Goal: Information Seeking & Learning: Learn about a topic

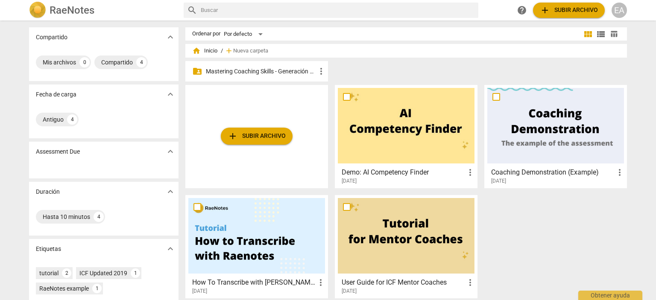
click at [285, 71] on p "Mastering Coaching Skills - Generación 32" at bounding box center [261, 71] width 110 height 9
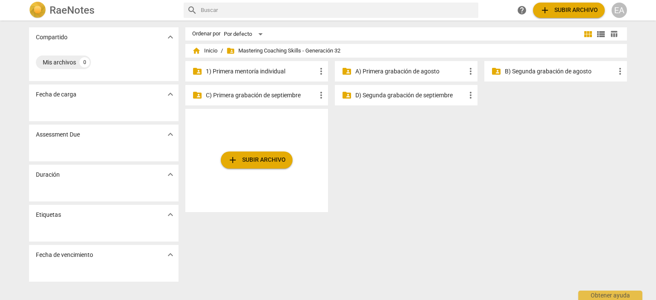
click at [270, 98] on p "C) Primera grabación de septiembre" at bounding box center [261, 95] width 110 height 9
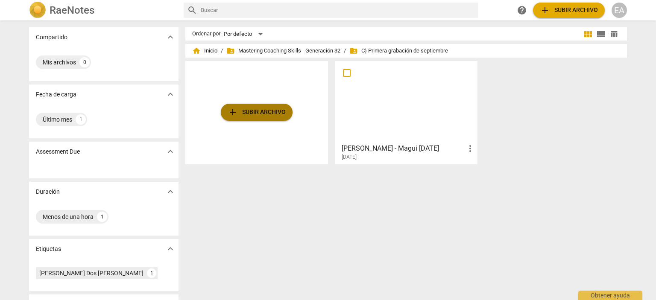
click at [267, 108] on span "add Subir archivo" at bounding box center [257, 112] width 58 height 10
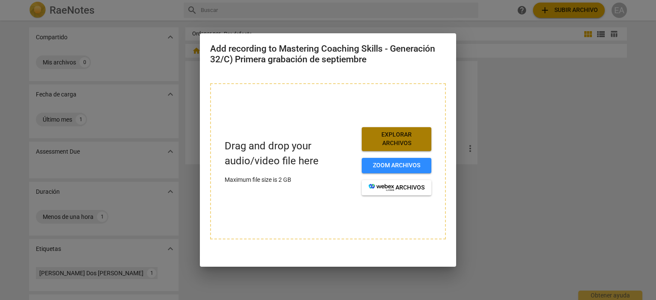
click at [395, 141] on span "Explorar archivos" at bounding box center [397, 139] width 56 height 17
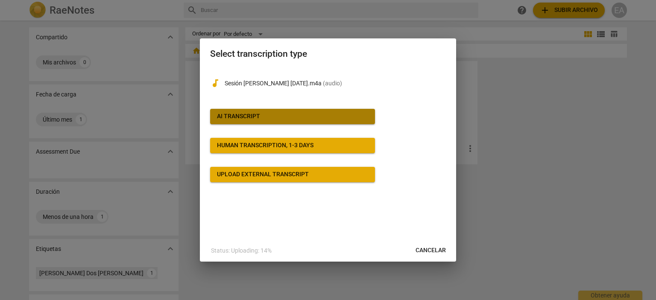
click at [321, 119] on span "AI Transcript" at bounding box center [292, 116] width 151 height 9
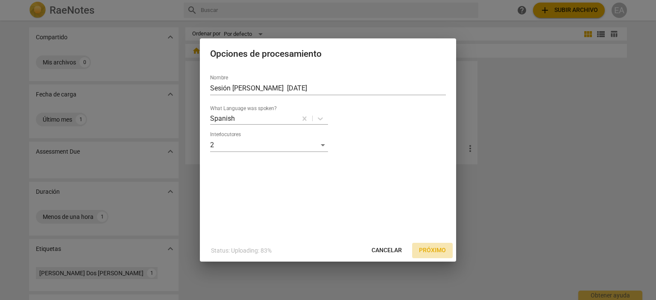
click at [422, 247] on span "Próximo" at bounding box center [432, 251] width 27 height 9
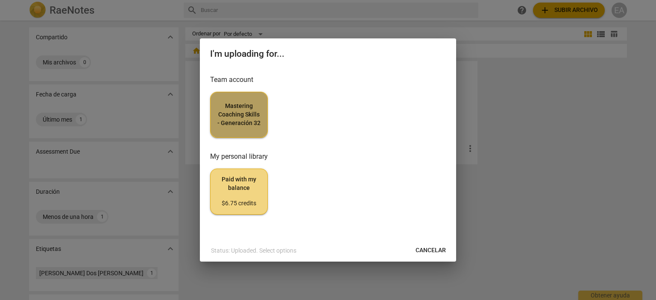
click at [240, 119] on span "Mastering Coaching Skills - Generación 32" at bounding box center [239, 114] width 43 height 25
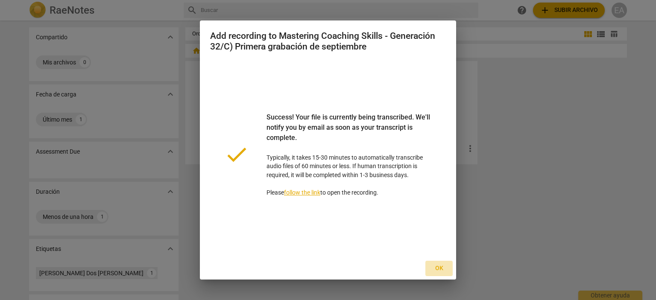
click at [442, 268] on span "Ok" at bounding box center [439, 269] width 14 height 9
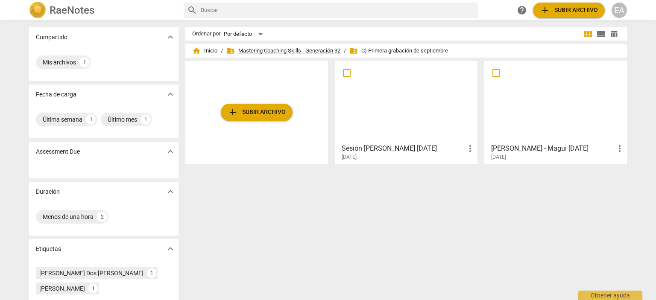
click at [297, 50] on span "folder_shared Mastering Coaching Skills - Generación 32" at bounding box center [283, 51] width 114 height 9
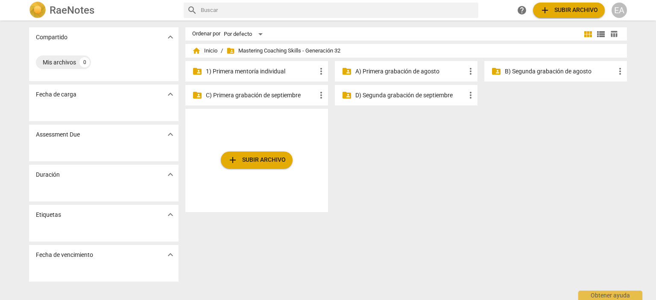
click at [286, 70] on p "1) Primera mentoría individual" at bounding box center [261, 71] width 110 height 9
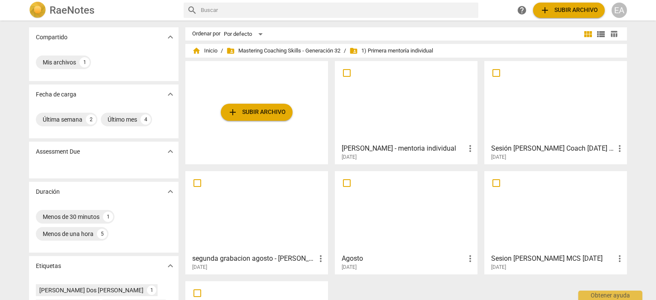
click at [567, 94] on div at bounding box center [556, 102] width 137 height 76
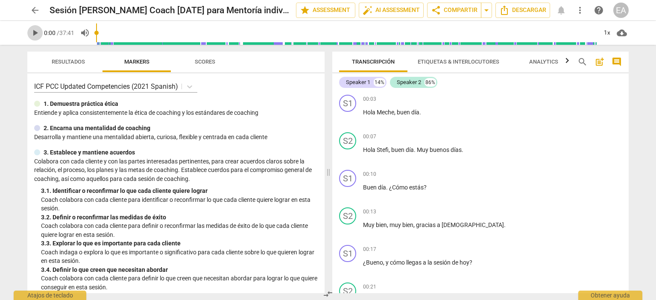
click at [34, 35] on span "play_arrow" at bounding box center [35, 33] width 10 height 10
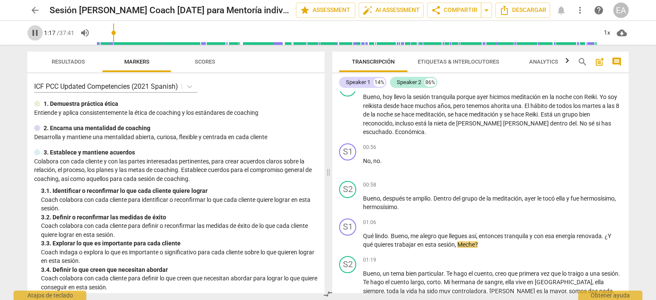
click at [32, 31] on span "pause" at bounding box center [35, 33] width 10 height 10
type input "78"
click at [574, 219] on div "+" at bounding box center [575, 223] width 9 height 9
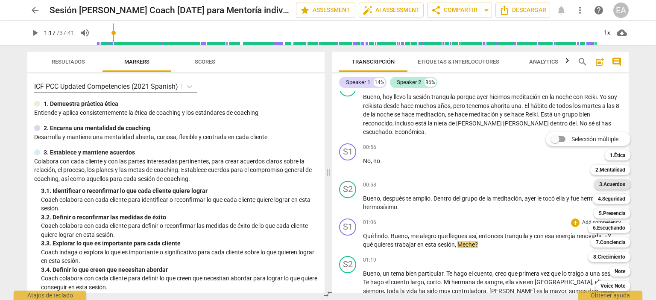
click at [623, 185] on b "3.Acuerdos" at bounding box center [613, 184] width 26 height 10
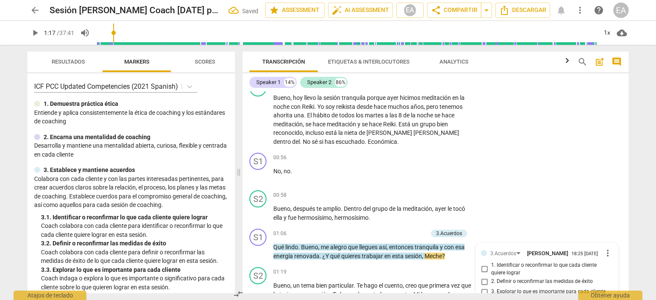
scroll to position [334, 0]
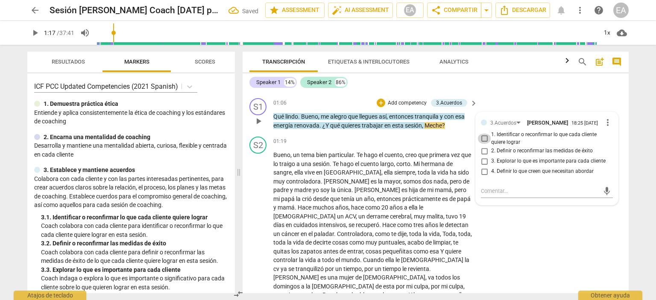
click at [484, 140] on input "1. Identificar o reconfirmar lo que cada cliente quiere lograr" at bounding box center [485, 139] width 14 height 10
checkbox input "true"
click at [623, 153] on div "S2 play_arrow pause 01:19 + Add competency keyboard_arrow_right Bueno , un tema…" at bounding box center [436, 297] width 386 height 328
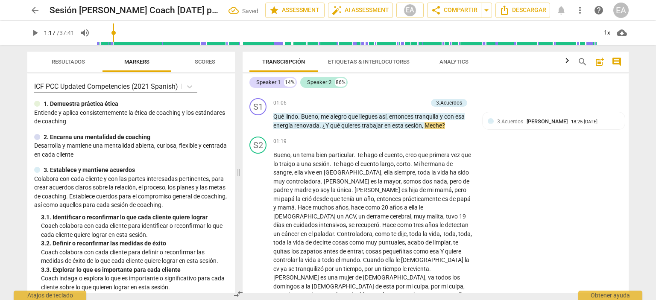
click at [33, 31] on span "play_arrow" at bounding box center [35, 33] width 10 height 10
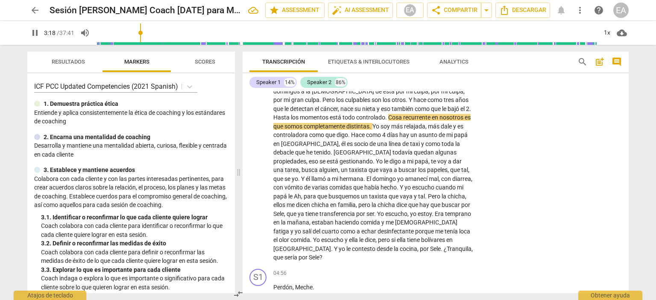
scroll to position [521, 0]
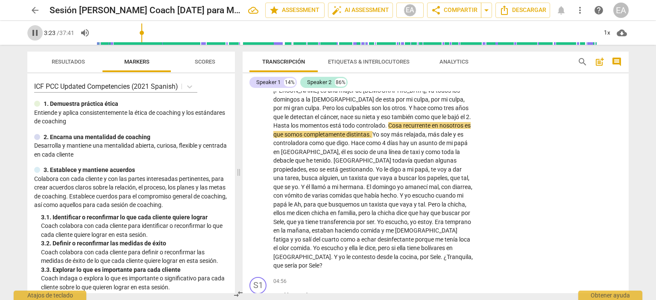
click at [33, 35] on span "pause" at bounding box center [35, 33] width 10 height 10
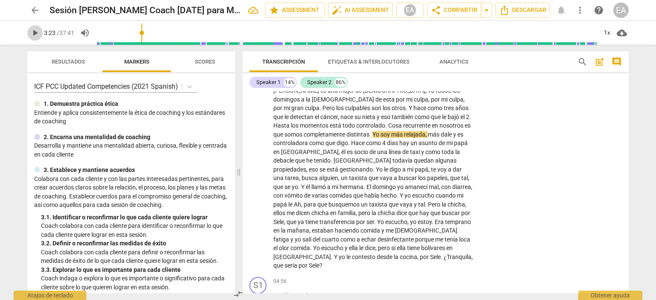
click at [33, 33] on span "play_arrow" at bounding box center [35, 33] width 10 height 10
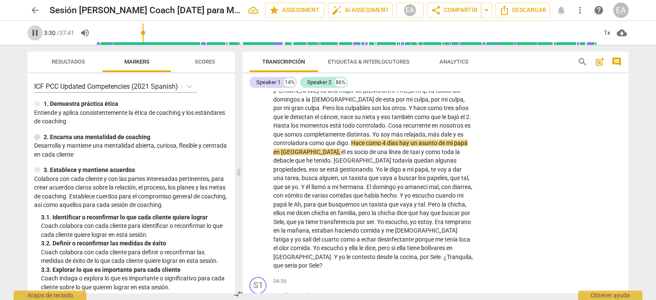
click at [36, 33] on span "pause" at bounding box center [35, 33] width 10 height 10
click at [30, 32] on span "play_arrow" at bounding box center [35, 33] width 10 height 10
click at [34, 31] on span "pause" at bounding box center [35, 33] width 10 height 10
click at [32, 32] on span "play_arrow" at bounding box center [35, 33] width 10 height 10
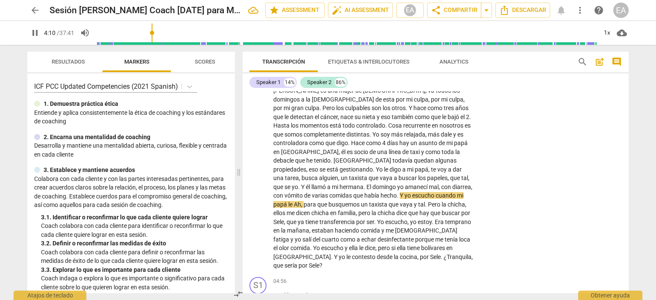
click at [34, 32] on span "pause" at bounding box center [35, 33] width 10 height 10
click at [34, 32] on span "play_arrow" at bounding box center [35, 33] width 10 height 10
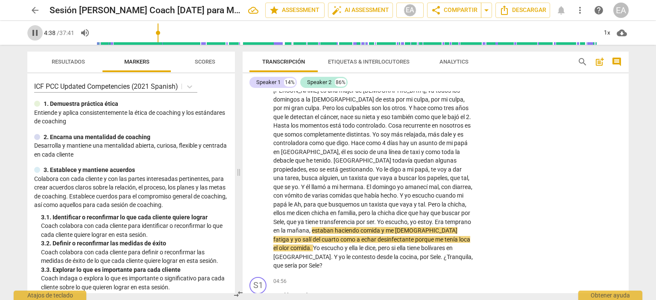
click at [34, 32] on span "pause" at bounding box center [35, 33] width 10 height 10
click at [34, 32] on span "play_arrow" at bounding box center [35, 33] width 10 height 10
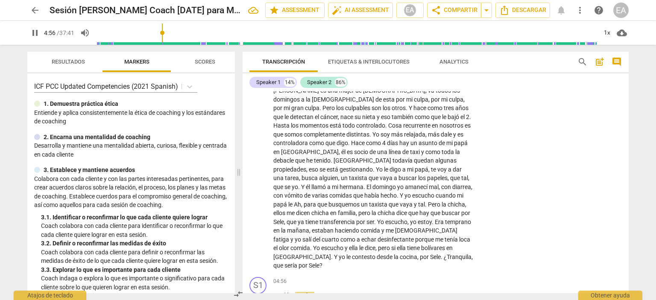
scroll to position [739, 0]
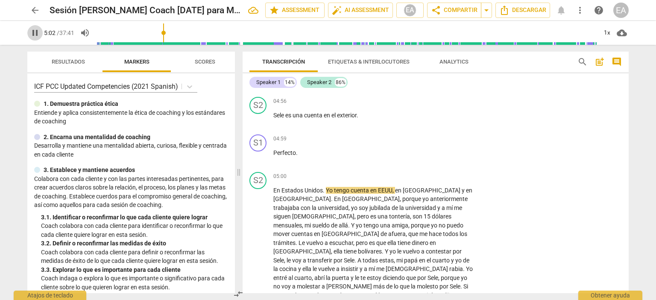
click at [38, 32] on span "pause" at bounding box center [35, 33] width 10 height 10
click at [38, 32] on span "play_arrow" at bounding box center [35, 33] width 10 height 10
click at [33, 33] on span "pause" at bounding box center [35, 33] width 10 height 10
type input "304"
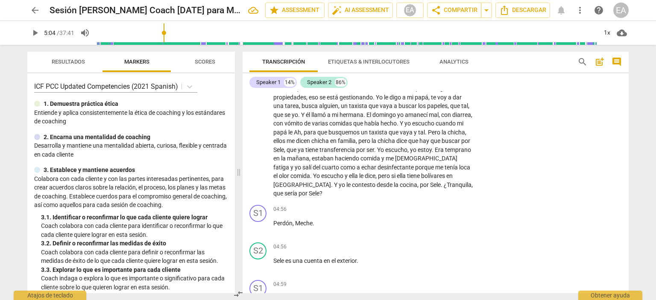
scroll to position [602, 0]
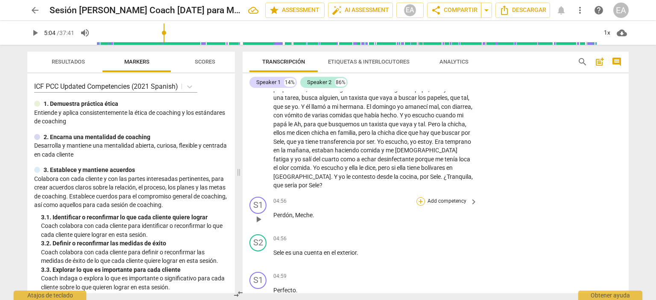
click at [420, 197] on div "+" at bounding box center [421, 201] width 9 height 9
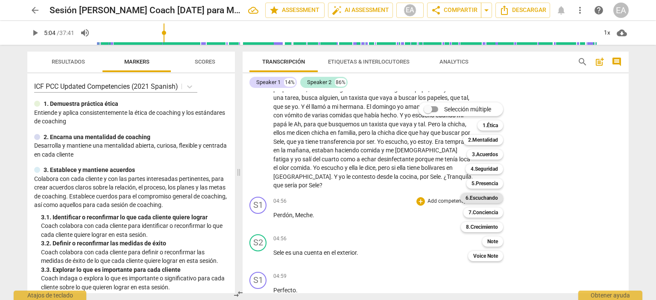
click at [493, 198] on b "6.Escuchando" at bounding box center [482, 198] width 32 height 10
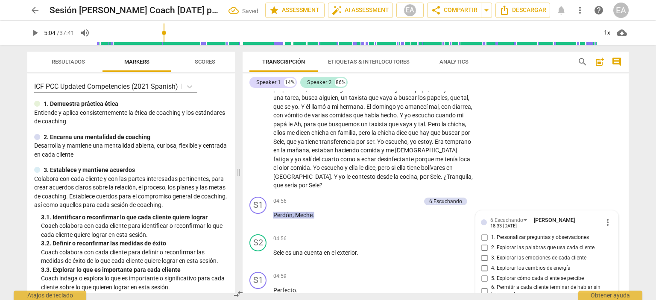
scroll to position [713, 0]
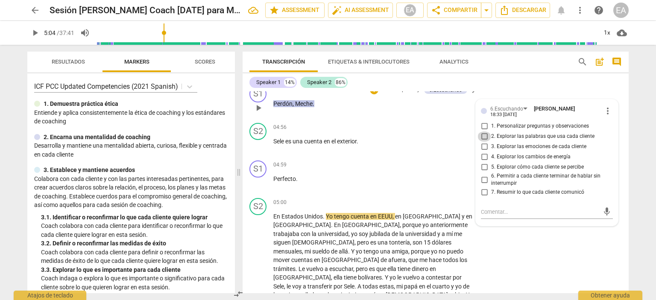
click at [483, 132] on input "2. Explorar las palabras que usa cada cliente" at bounding box center [485, 137] width 14 height 10
checkbox input "true"
click at [621, 160] on div "S1 play_arrow pause 04:59 + Add competency keyboard_arrow_right Perfecto ." at bounding box center [436, 176] width 386 height 38
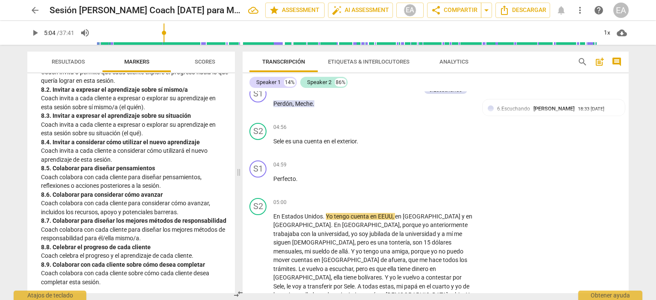
scroll to position [0, 0]
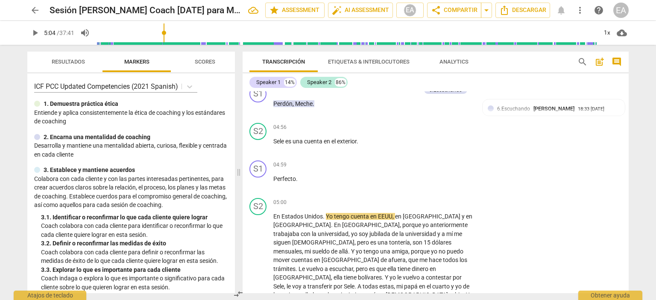
click at [34, 32] on span "play_arrow" at bounding box center [35, 33] width 10 height 10
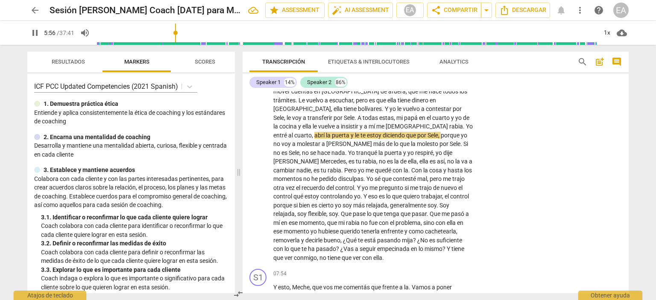
scroll to position [858, 0]
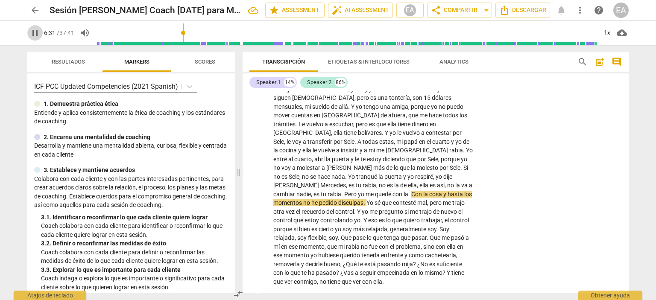
click at [35, 32] on span "pause" at bounding box center [35, 33] width 10 height 10
click at [35, 32] on span "play_arrow" at bounding box center [35, 33] width 10 height 10
click at [35, 32] on span "pause" at bounding box center [35, 33] width 10 height 10
click at [35, 32] on span "play_arrow" at bounding box center [35, 33] width 10 height 10
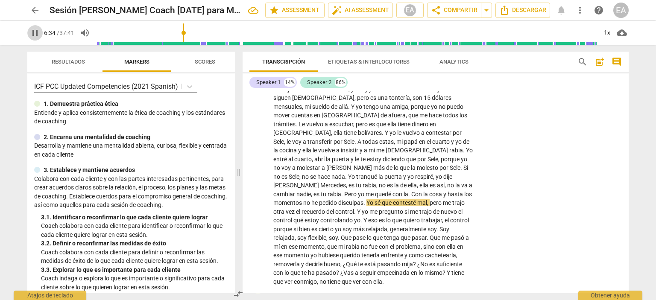
click at [35, 32] on span "pause" at bounding box center [35, 33] width 10 height 10
click at [33, 32] on span "play_arrow" at bounding box center [35, 33] width 10 height 10
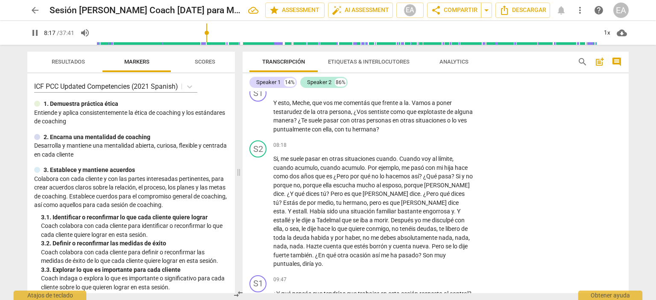
scroll to position [1091, 0]
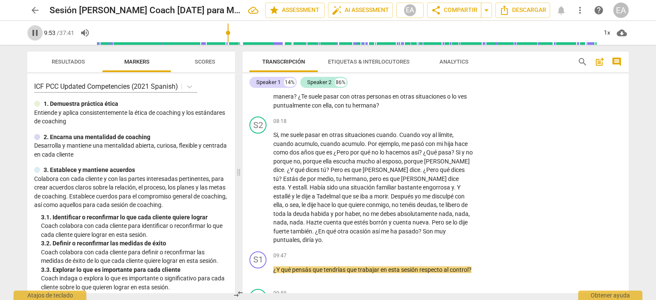
click at [35, 36] on span "pause" at bounding box center [35, 33] width 10 height 10
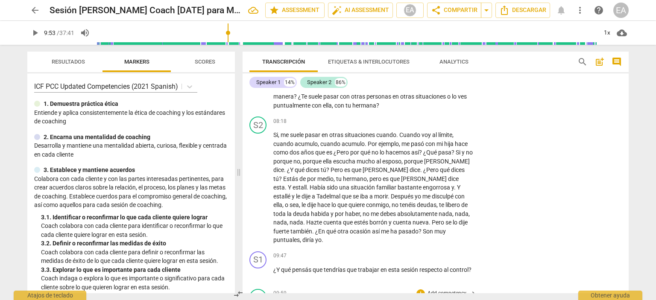
type input "594"
click at [423, 252] on div "+" at bounding box center [421, 256] width 9 height 9
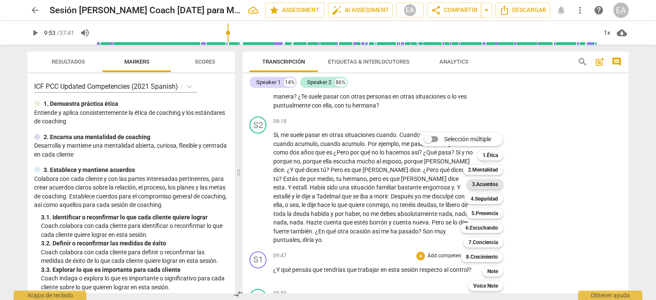
click at [494, 182] on b "3.Acuerdos" at bounding box center [485, 184] width 26 height 10
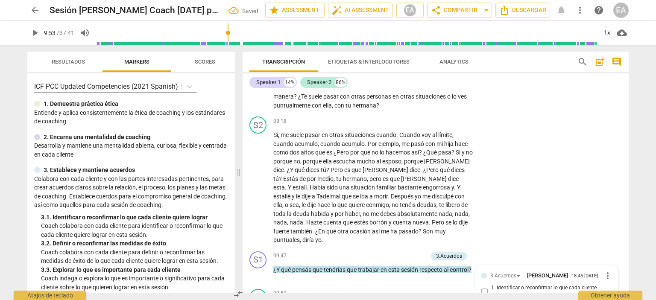
scroll to position [1216, 0]
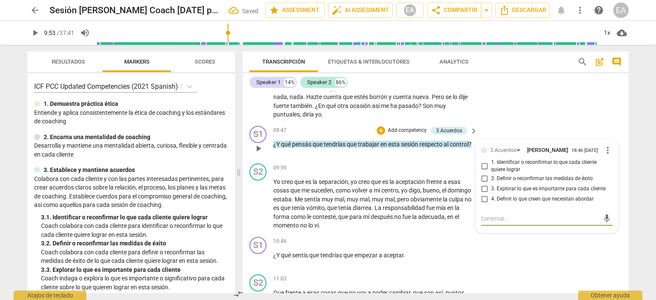
click at [483, 161] on input "1. Identificar o reconfirmar lo que cada cliente quiere lograr" at bounding box center [485, 166] width 14 height 10
checkbox input "true"
click at [626, 174] on div "S2 play_arrow pause 09:59 + Add competency keyboard_arrow_right Yo creo que es …" at bounding box center [436, 196] width 386 height 73
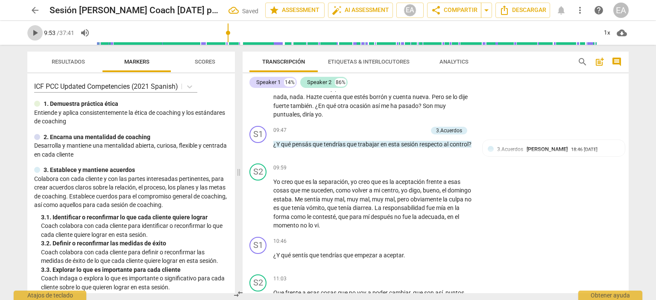
click at [32, 33] on span "play_arrow" at bounding box center [35, 33] width 10 height 10
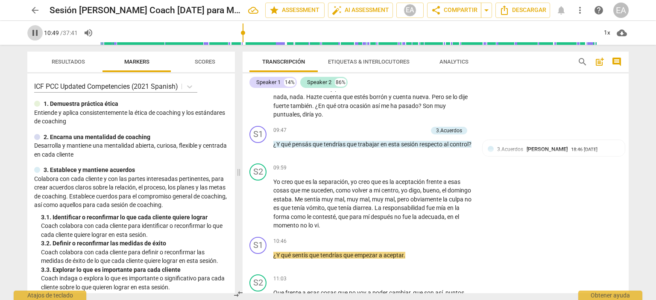
click at [32, 35] on span "pause" at bounding box center [35, 33] width 10 height 10
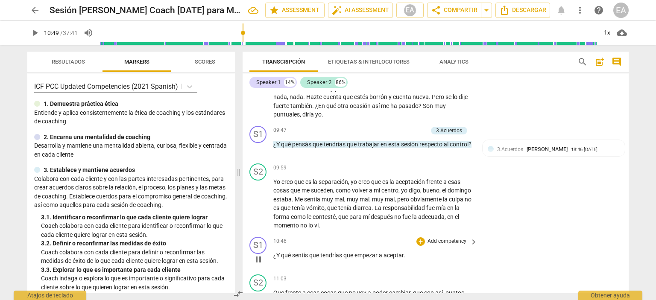
type input "650"
click at [437, 238] on p "Add competency" at bounding box center [447, 242] width 41 height 8
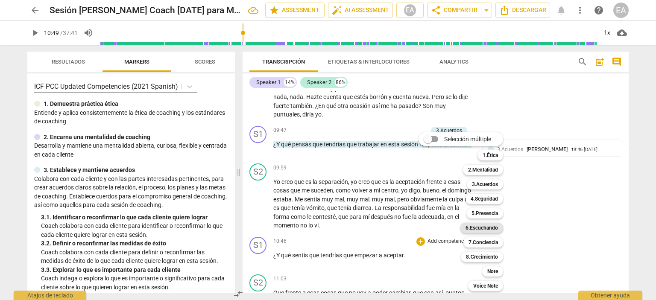
click at [492, 225] on b "6.Escuchando" at bounding box center [482, 228] width 32 height 10
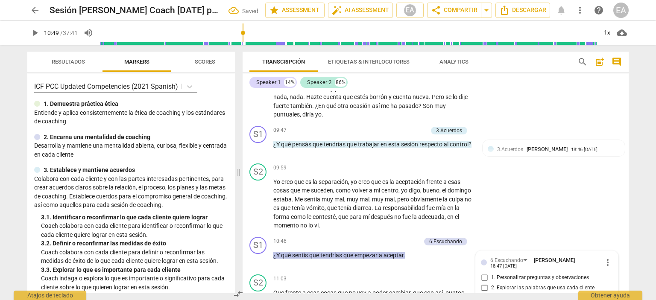
scroll to position [1359, 0]
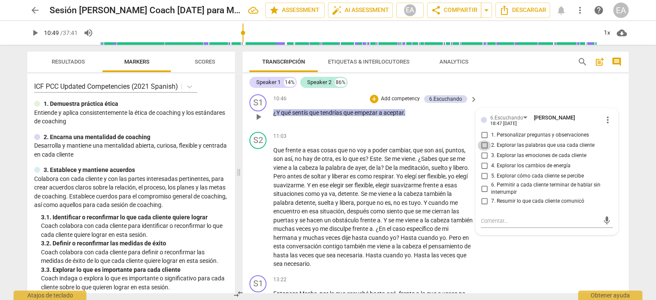
click at [482, 141] on input "2. Explorar las palabras que usa cada cliente" at bounding box center [485, 146] width 14 height 10
checkbox input "true"
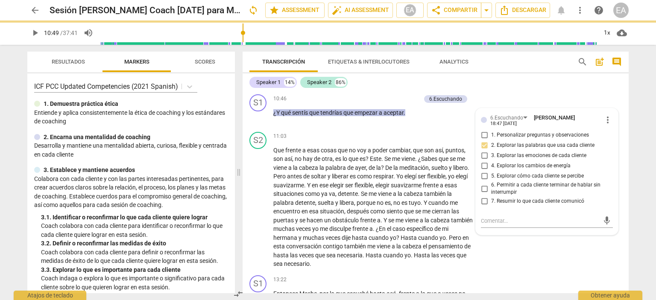
scroll to position [1182, 0]
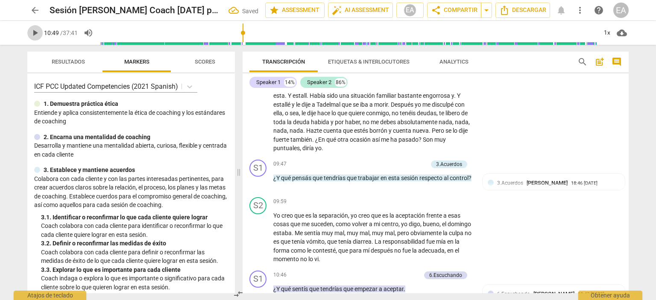
click at [32, 32] on span "play_arrow" at bounding box center [35, 33] width 10 height 10
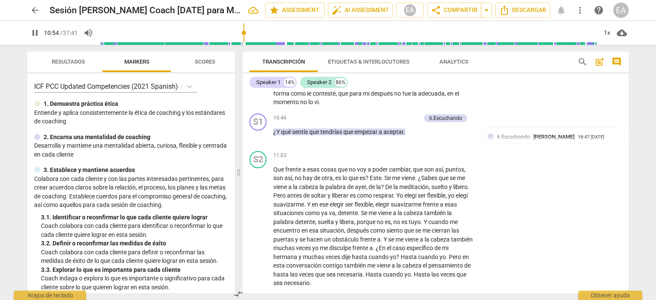
scroll to position [1347, 0]
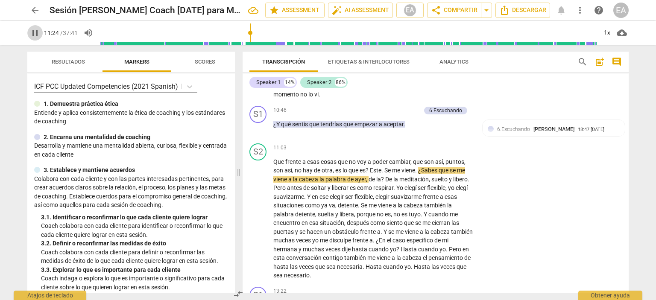
click at [32, 37] on span "pause" at bounding box center [35, 33] width 10 height 10
click at [34, 35] on span "play_arrow" at bounding box center [35, 33] width 10 height 10
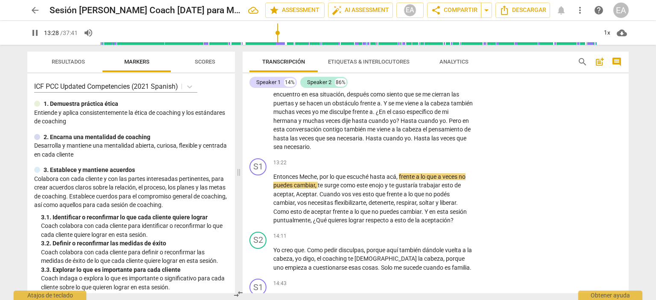
scroll to position [1476, 0]
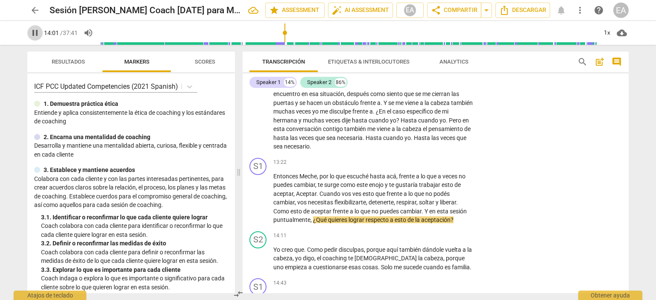
click at [35, 33] on span "pause" at bounding box center [35, 33] width 10 height 10
type input "842"
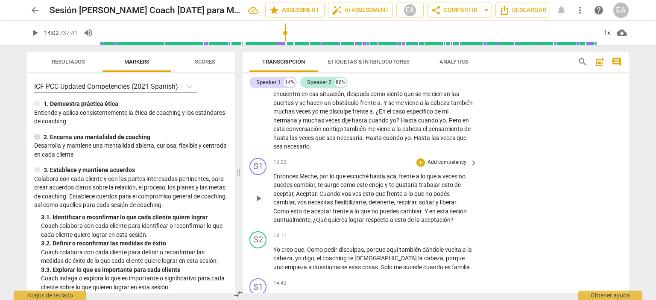
click at [435, 159] on p "Add competency" at bounding box center [447, 163] width 41 height 8
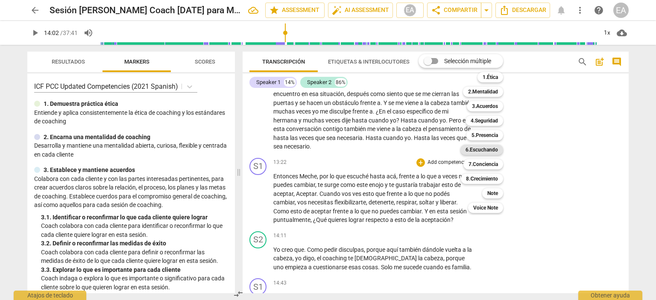
click at [486, 148] on b "6.Escuchando" at bounding box center [482, 150] width 32 height 10
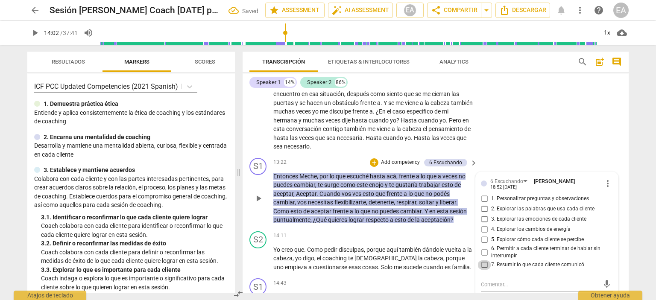
click at [482, 260] on input "7. Resumir lo que cada cliente comunicó" at bounding box center [485, 265] width 14 height 10
checkbox input "true"
click at [622, 176] on div "S1 play_arrow pause 13:22 + Add competency 6.Escuchando keyboard_arrow_right En…" at bounding box center [436, 191] width 386 height 73
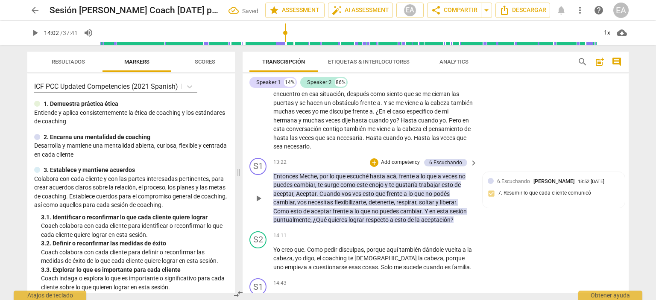
click at [411, 159] on p "Add competency" at bounding box center [400, 163] width 41 height 8
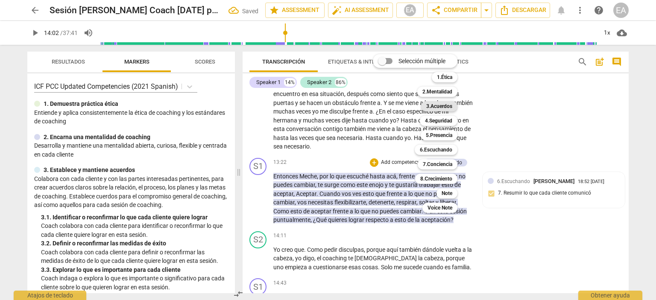
click at [450, 107] on b "3.Acuerdos" at bounding box center [439, 106] width 26 height 10
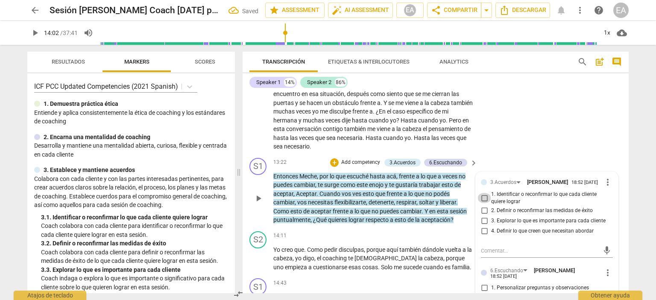
click at [483, 193] on input "1. Identificar o reconfirmar lo que cada cliente quiere lograr" at bounding box center [485, 198] width 14 height 10
checkbox input "true"
click at [617, 112] on div "S2 play_arrow pause 11:03 + Add competency keyboard_arrow_right Que frente a es…" at bounding box center [436, 83] width 386 height 144
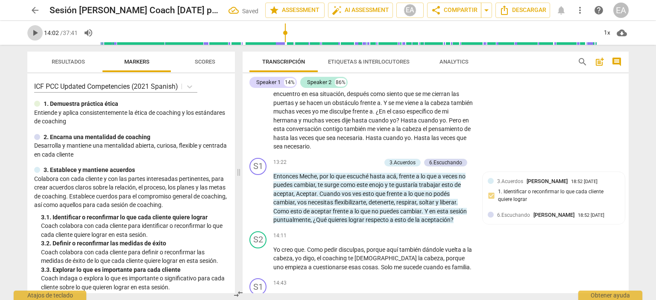
click at [36, 32] on span "play_arrow" at bounding box center [35, 33] width 10 height 10
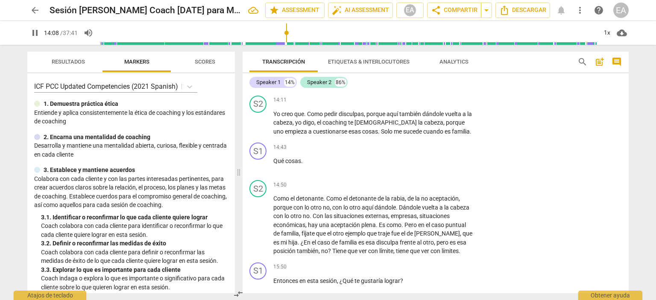
scroll to position [1596, 0]
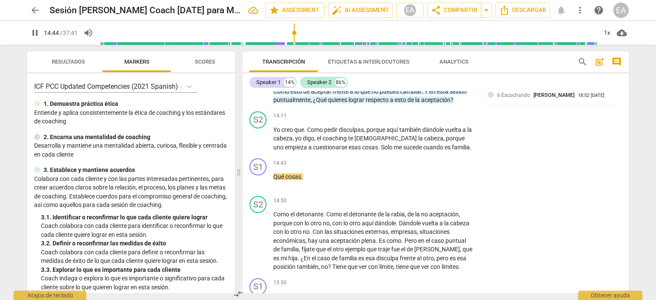
click at [36, 35] on span "pause" at bounding box center [35, 33] width 10 height 10
type input "885"
click at [434, 160] on p "Add competency" at bounding box center [447, 164] width 41 height 8
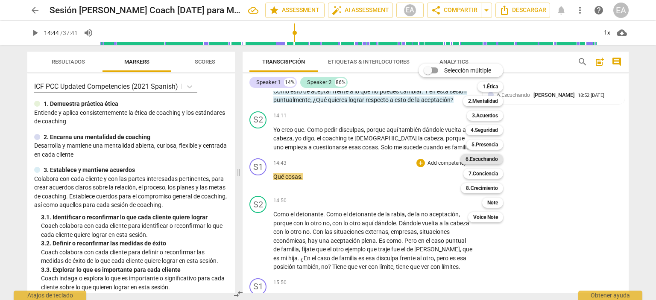
click at [483, 160] on b "6.Escuchando" at bounding box center [482, 159] width 32 height 10
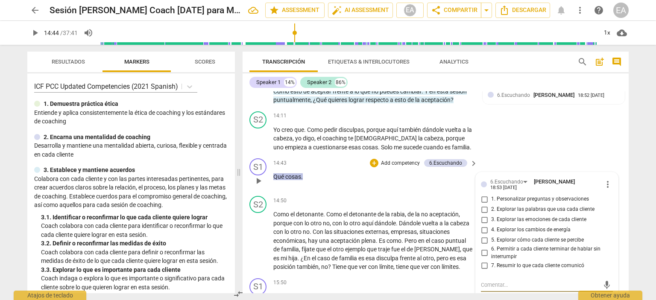
click at [483, 205] on input "2. Explorar las palabras que usa cada cliente" at bounding box center [485, 210] width 14 height 10
checkbox input "true"
click at [626, 193] on div "S2 play_arrow pause 14:50 + Add competency keyboard_arrow_right Como el detonan…" at bounding box center [436, 234] width 386 height 82
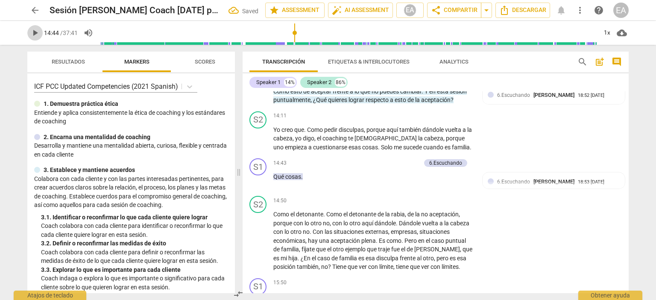
click at [35, 35] on span "play_arrow" at bounding box center [35, 33] width 10 height 10
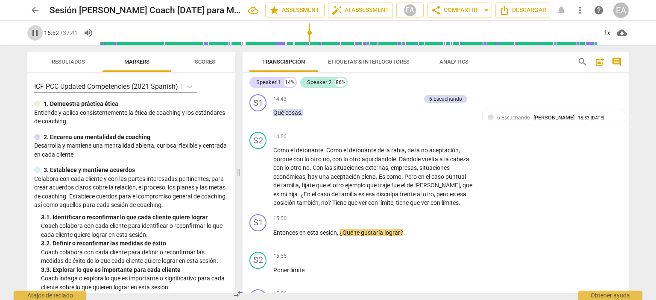
click at [34, 33] on span "pause" at bounding box center [35, 33] width 10 height 10
type input "953"
click at [428, 215] on p "Add competency" at bounding box center [447, 219] width 41 height 8
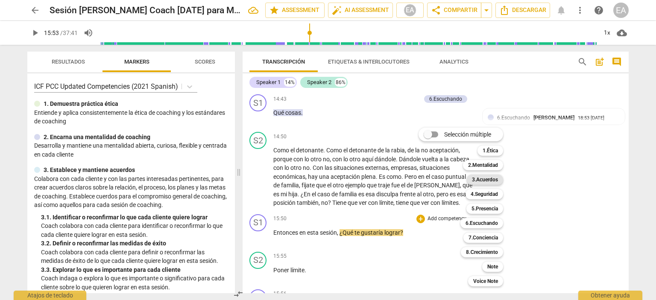
click at [487, 178] on b "3.Acuerdos" at bounding box center [485, 180] width 26 height 10
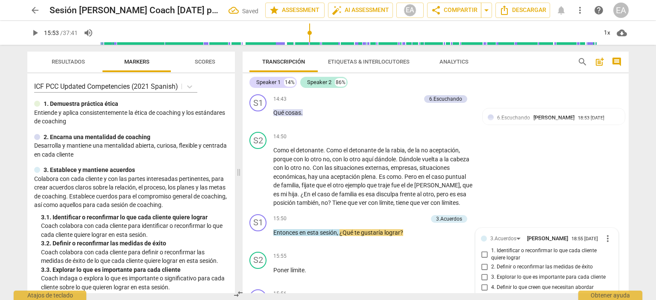
scroll to position [1767, 0]
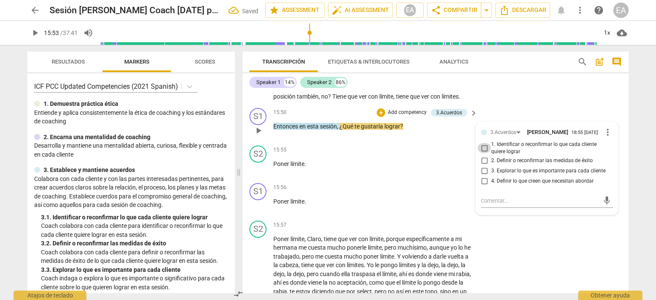
click at [483, 143] on input "1. Identificar o reconfirmar lo que cada cliente quiere lograr" at bounding box center [485, 148] width 14 height 10
checkbox input "true"
click at [634, 156] on div "Transcripción Etiquetas & Interlocutores Analytics search post_add comment Spea…" at bounding box center [437, 173] width 397 height 256
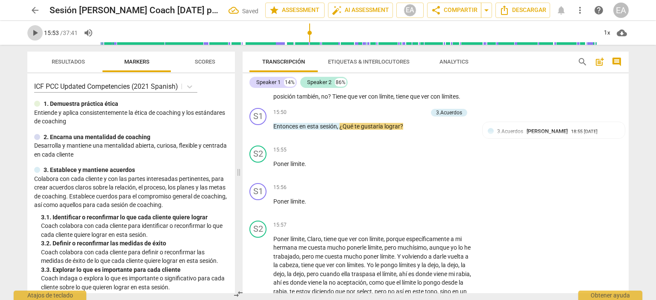
click at [37, 30] on span "play_arrow" at bounding box center [35, 33] width 10 height 10
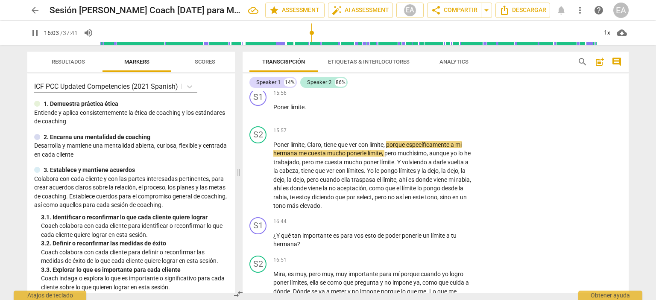
scroll to position [1877, 0]
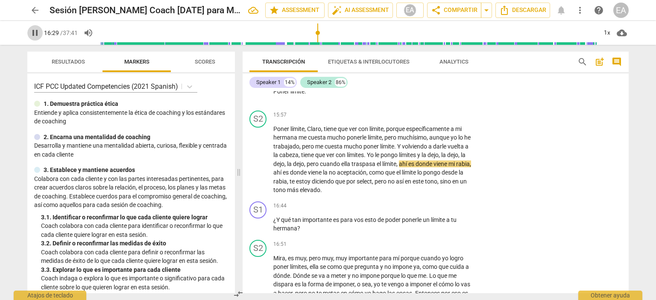
click at [38, 33] on span "pause" at bounding box center [35, 33] width 10 height 10
click at [38, 33] on span "play_arrow" at bounding box center [35, 33] width 10 height 10
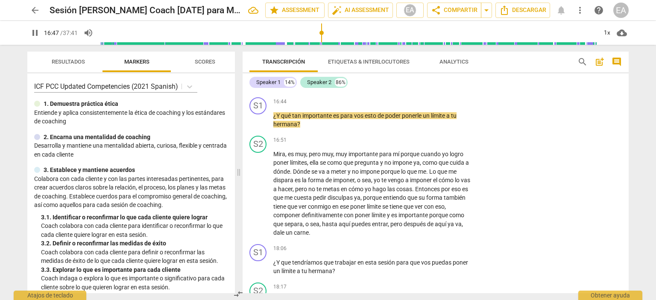
scroll to position [1958, 0]
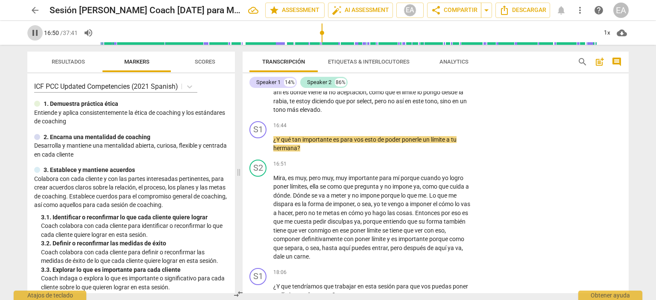
click at [37, 30] on span "pause" at bounding box center [35, 33] width 10 height 10
type input "1010"
click at [436, 122] on p "Add competency" at bounding box center [447, 126] width 41 height 8
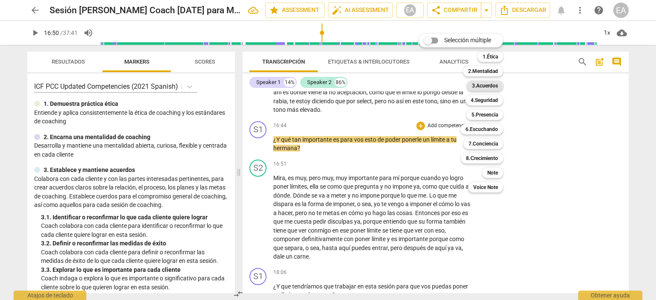
click at [480, 84] on b "3.Acuerdos" at bounding box center [485, 86] width 26 height 10
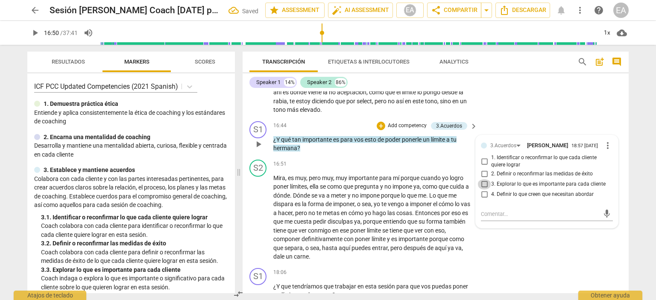
click at [482, 179] on input "3. Explorar lo que es importante para cada cliente" at bounding box center [485, 184] width 14 height 10
checkbox input "true"
click at [625, 209] on div "S2 play_arrow pause 16:51 + Add competency keyboard_arrow_right Mira , es muy ,…" at bounding box center [436, 210] width 386 height 109
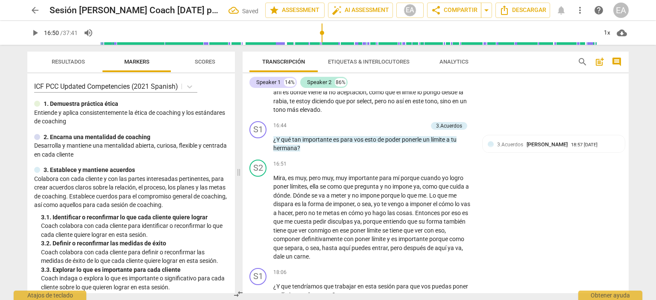
click at [34, 33] on span "play_arrow" at bounding box center [35, 33] width 10 height 10
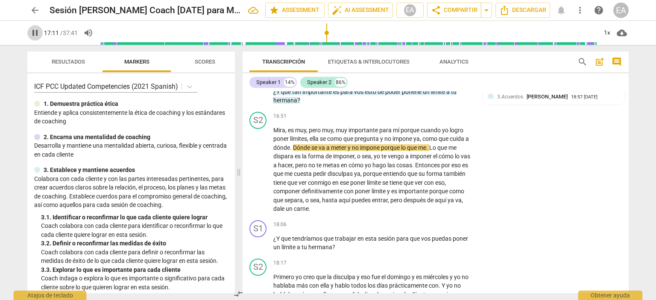
click at [33, 35] on span "pause" at bounding box center [35, 33] width 10 height 10
click at [34, 32] on span "play_arrow" at bounding box center [35, 33] width 10 height 10
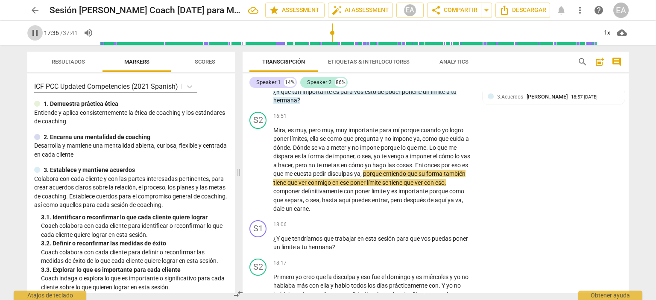
click at [34, 32] on span "pause" at bounding box center [35, 33] width 10 height 10
click at [34, 32] on span "play_arrow" at bounding box center [35, 33] width 10 height 10
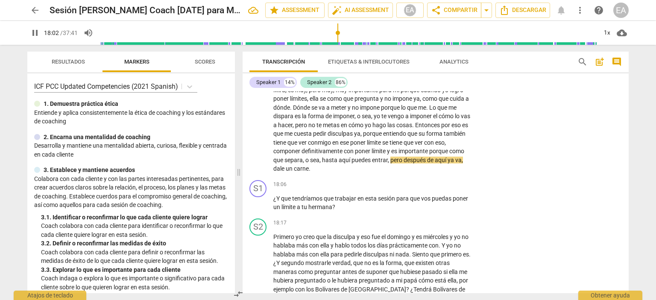
scroll to position [2054, 0]
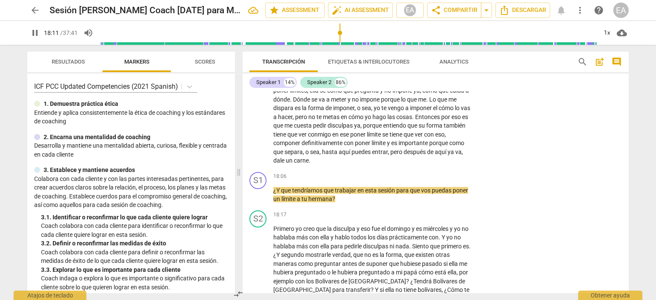
click at [34, 33] on span "pause" at bounding box center [35, 33] width 10 height 10
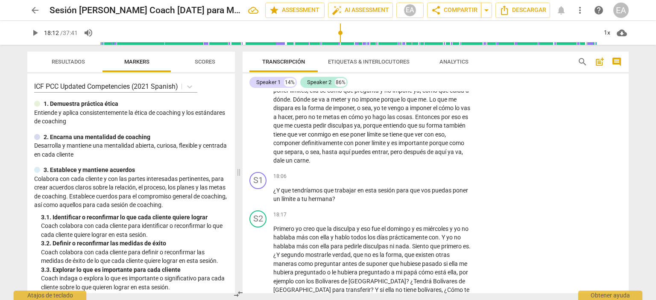
type input "1092"
click at [445, 173] on p "Add competency" at bounding box center [447, 177] width 41 height 8
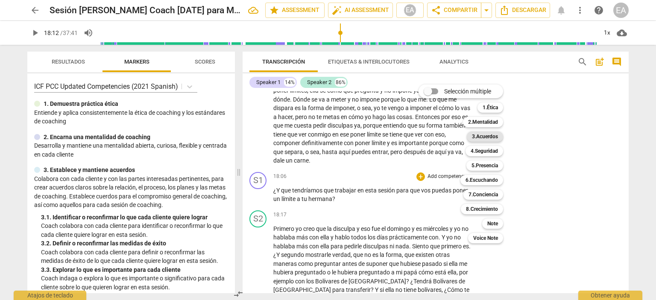
click at [491, 136] on b "3.Acuerdos" at bounding box center [485, 137] width 26 height 10
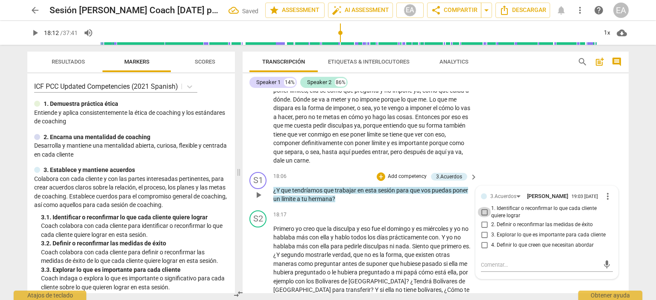
click at [484, 207] on input "1. Identificar o reconfirmar lo que cada cliente quiere lograr" at bounding box center [485, 212] width 14 height 10
checkbox input "true"
click at [554, 132] on div "S2 play_arrow pause 16:51 + Add competency keyboard_arrow_right Mira , es muy ,…" at bounding box center [436, 114] width 386 height 109
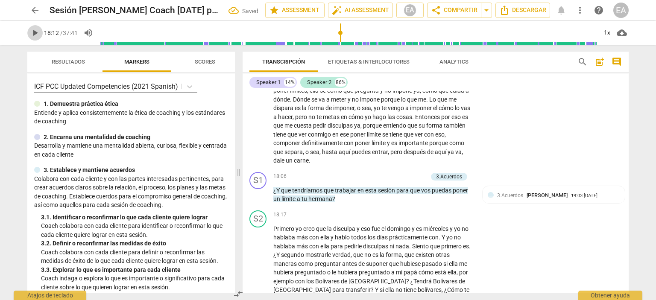
click at [38, 30] on span "play_arrow" at bounding box center [35, 33] width 10 height 10
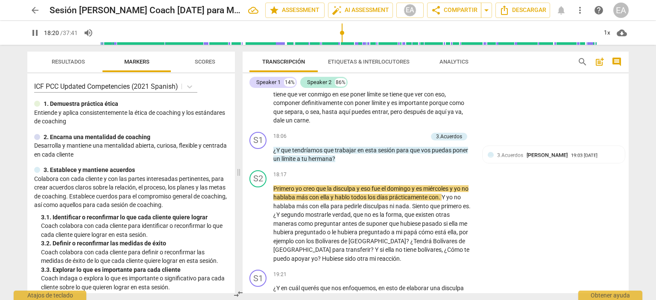
scroll to position [2102, 0]
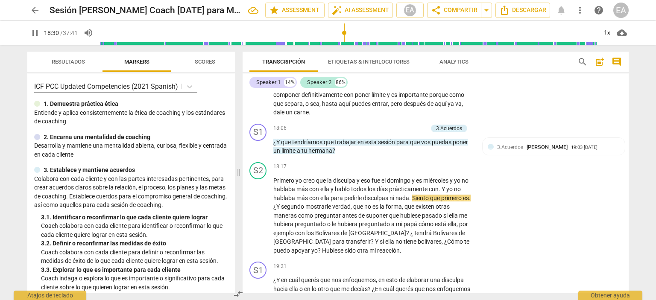
click at [32, 32] on span "pause" at bounding box center [35, 33] width 10 height 10
click at [34, 34] on span "play_arrow" at bounding box center [35, 33] width 10 height 10
click at [34, 34] on span "pause" at bounding box center [35, 33] width 10 height 10
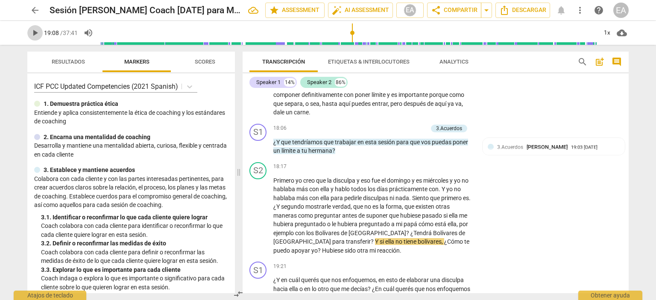
click at [31, 32] on span "play_arrow" at bounding box center [35, 33] width 10 height 10
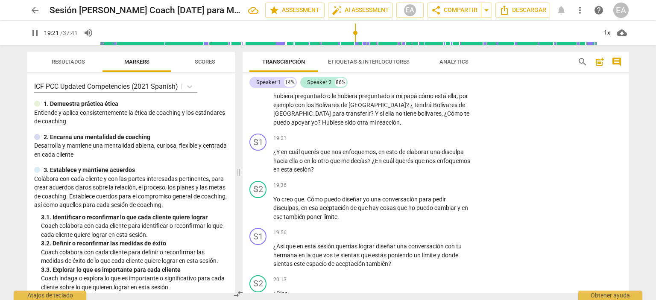
scroll to position [2238, 0]
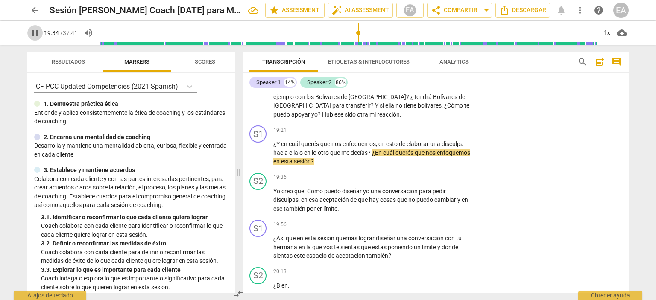
click at [36, 33] on span "pause" at bounding box center [35, 33] width 10 height 10
type input "1175"
click at [433, 127] on p "Add competency" at bounding box center [447, 131] width 41 height 8
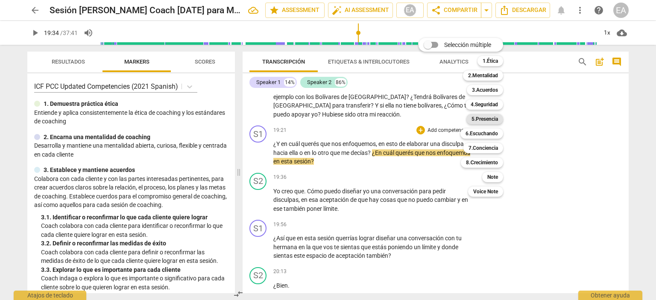
click at [487, 117] on b "5.Presencia" at bounding box center [485, 119] width 26 height 10
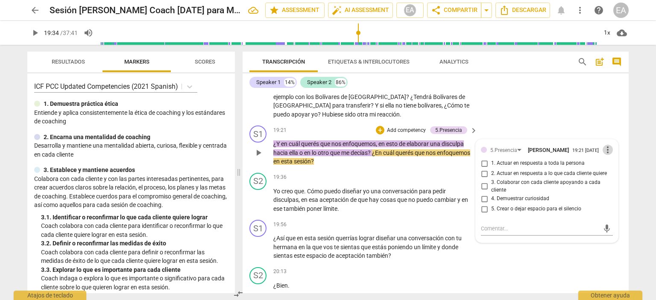
click at [603, 145] on span "more_vert" at bounding box center [608, 150] width 10 height 10
click at [605, 153] on li "Borrar" at bounding box center [615, 155] width 30 height 16
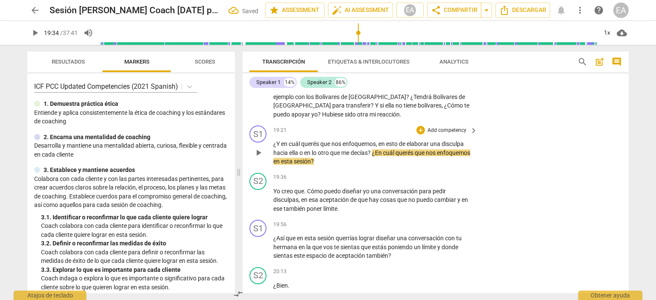
click at [427, 127] on p "Add competency" at bounding box center [447, 131] width 41 height 8
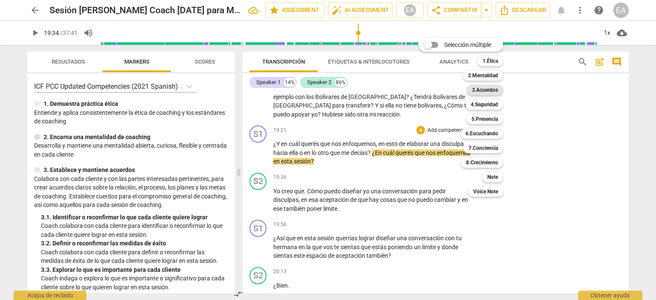
click at [494, 88] on b "3.Acuerdos" at bounding box center [485, 90] width 26 height 10
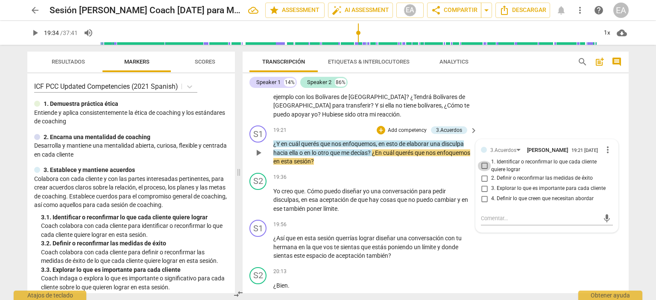
click at [484, 161] on input "1. Identificar o reconfirmar lo que cada cliente quiere lograr" at bounding box center [485, 166] width 14 height 10
checkbox input "true"
click at [570, 87] on div "Speaker 1 14% Speaker 2 86%" at bounding box center [436, 82] width 373 height 15
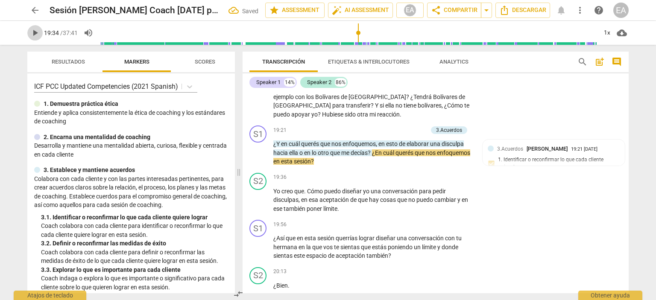
click at [35, 33] on span "play_arrow" at bounding box center [35, 33] width 10 height 10
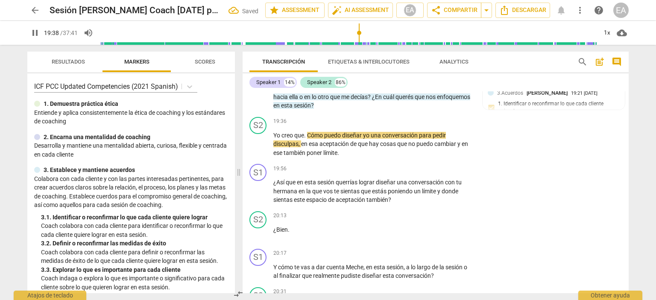
scroll to position [2310, 0]
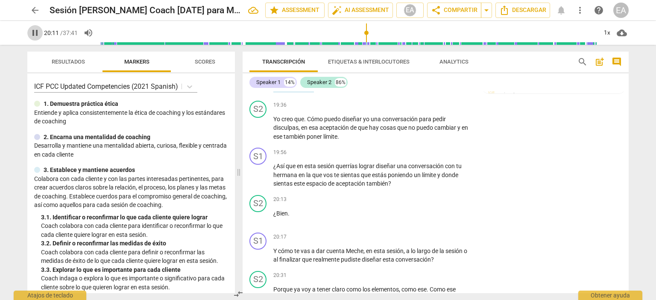
click at [34, 32] on span "pause" at bounding box center [35, 33] width 10 height 10
type input "1212"
click at [427, 149] on p "Add competency" at bounding box center [447, 153] width 41 height 8
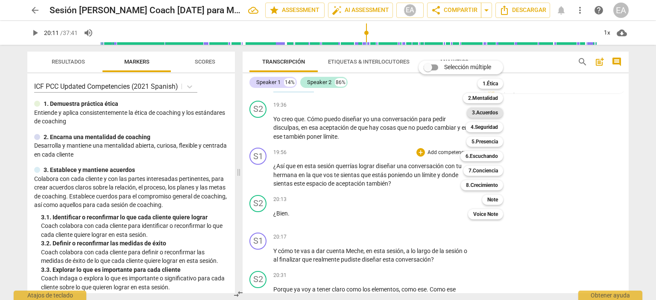
click at [491, 112] on b "3.Acuerdos" at bounding box center [485, 113] width 26 height 10
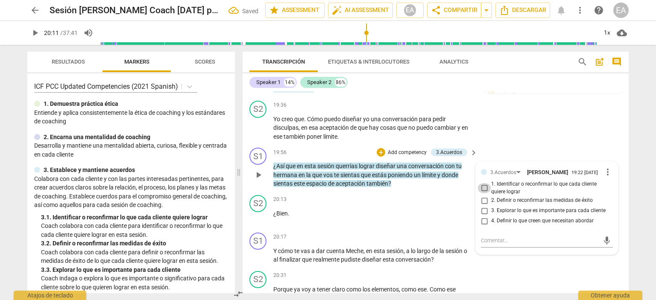
click at [484, 183] on input "1. Identificar o reconfirmar lo que cada cliente quiere lograr" at bounding box center [485, 188] width 14 height 10
checkbox input "true"
click at [561, 111] on div "S2 play_arrow pause 19:36 + Add competency keyboard_arrow_right Yo creo que . C…" at bounding box center [436, 120] width 386 height 47
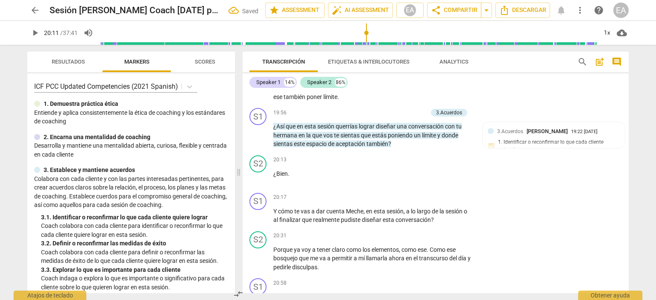
scroll to position [2366, 0]
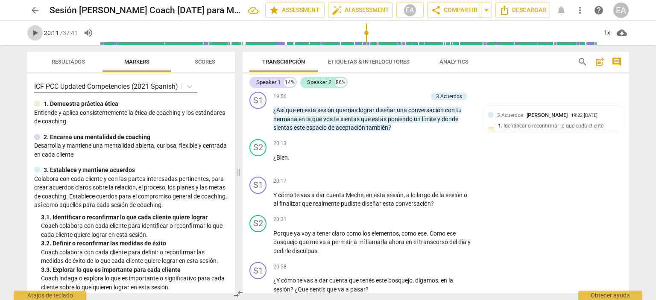
click at [34, 32] on span "play_arrow" at bounding box center [35, 33] width 10 height 10
click at [34, 32] on span "pause" at bounding box center [35, 33] width 10 height 10
type input "1226"
click at [436, 178] on p "Add competency" at bounding box center [447, 182] width 41 height 8
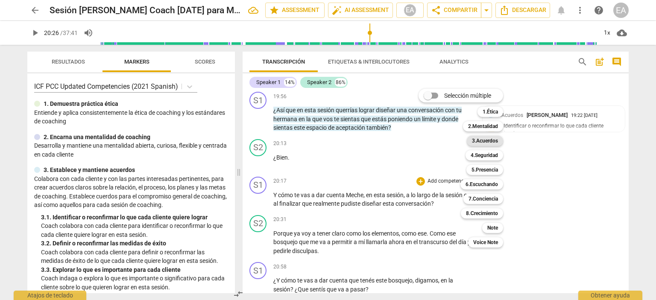
click at [491, 140] on b "3.Acuerdos" at bounding box center [485, 141] width 26 height 10
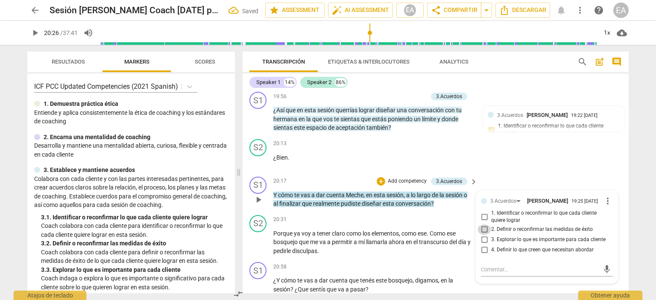
click at [482, 225] on input "2. Definir o reconfirmar las medidas de éxito" at bounding box center [485, 230] width 14 height 10
checkbox input "true"
click at [622, 215] on div "S2 play_arrow pause 20:31 + Add competency keyboard_arrow_right Porque ya voy a…" at bounding box center [436, 235] width 386 height 47
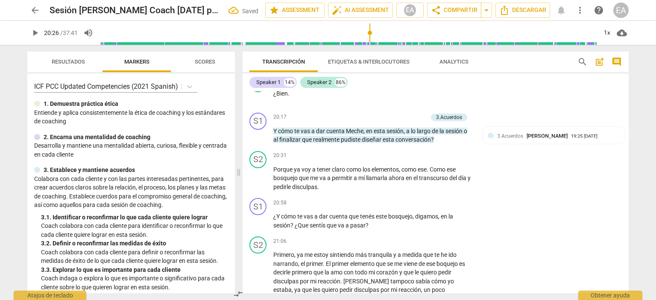
scroll to position [2455, 0]
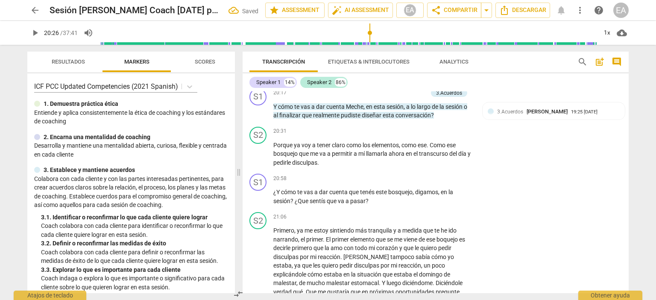
click at [32, 29] on span "play_arrow" at bounding box center [35, 33] width 10 height 10
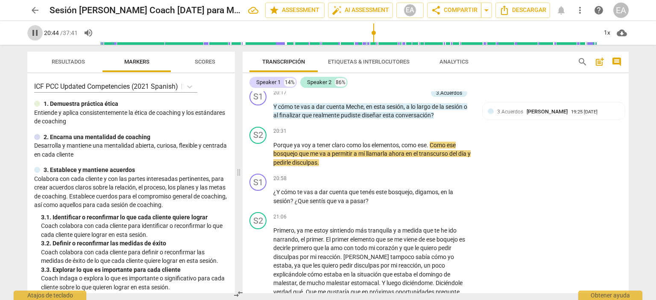
click at [34, 30] on span "pause" at bounding box center [35, 33] width 10 height 10
click at [35, 34] on span "play_arrow" at bounding box center [35, 33] width 10 height 10
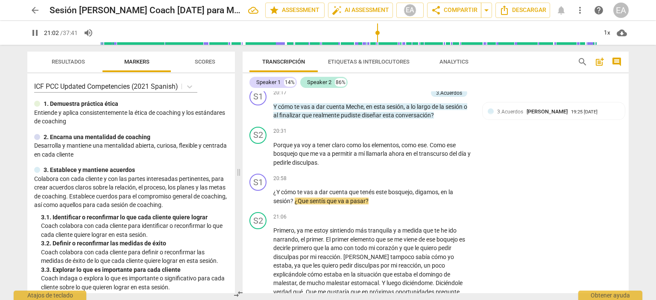
click at [35, 34] on span "pause" at bounding box center [35, 33] width 10 height 10
type input "1263"
click at [441, 175] on p "Add competency" at bounding box center [447, 179] width 41 height 8
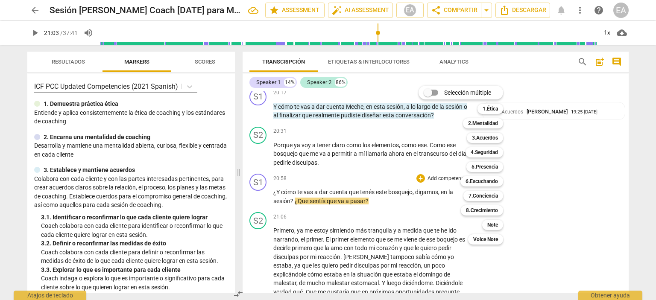
click at [635, 124] on div at bounding box center [328, 150] width 656 height 300
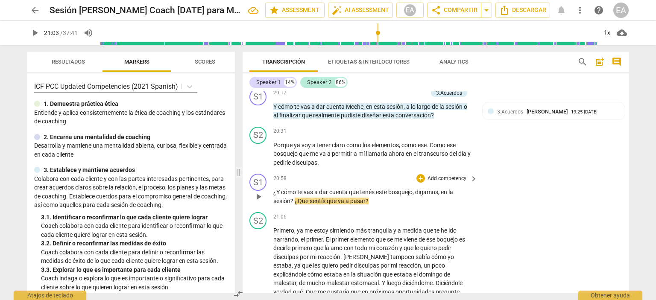
click at [438, 175] on p "Add competency" at bounding box center [447, 179] width 41 height 8
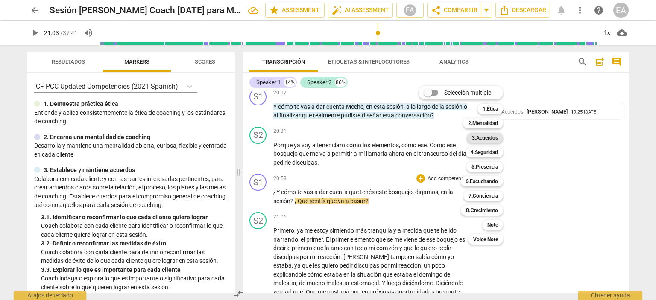
click at [475, 138] on b "3.Acuerdos" at bounding box center [485, 138] width 26 height 10
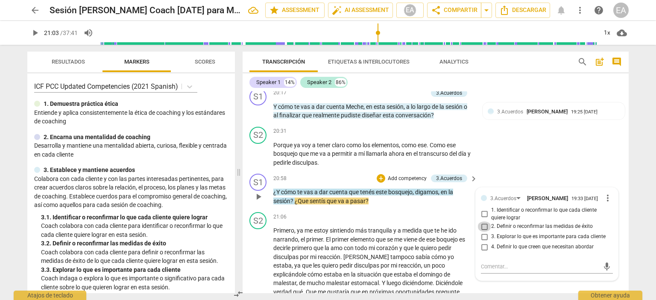
click at [483, 222] on input "2. Definir o reconfirmar las medidas de éxito" at bounding box center [485, 227] width 14 height 10
checkbox input "true"
click at [624, 156] on div "S2 play_arrow pause 20:31 + Add competency keyboard_arrow_right Porque ya voy a…" at bounding box center [436, 146] width 386 height 47
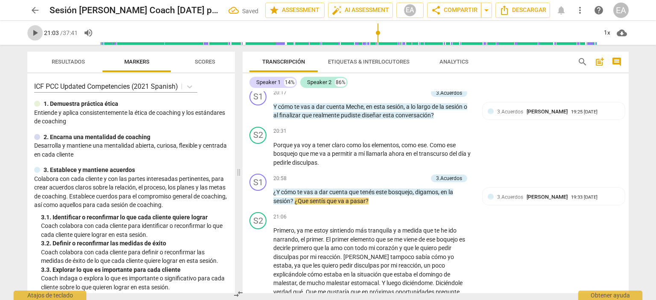
click at [36, 31] on span "play_arrow" at bounding box center [35, 33] width 10 height 10
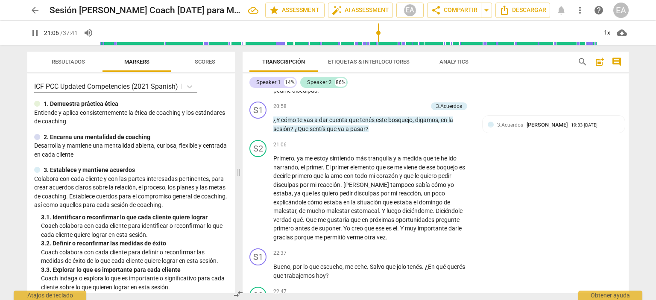
scroll to position [2535, 0]
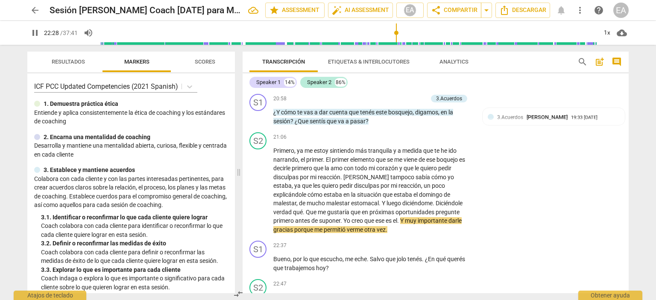
click at [33, 33] on span "pause" at bounding box center [35, 33] width 10 height 10
click at [33, 33] on span "play_arrow" at bounding box center [35, 33] width 10 height 10
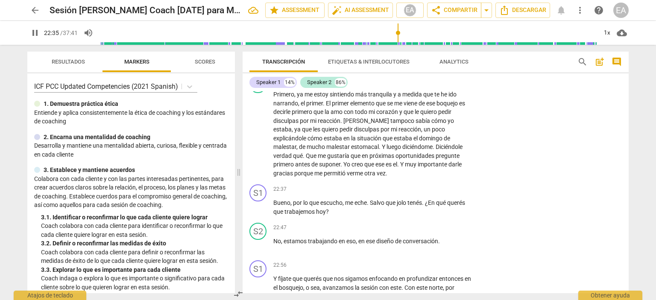
scroll to position [2599, 0]
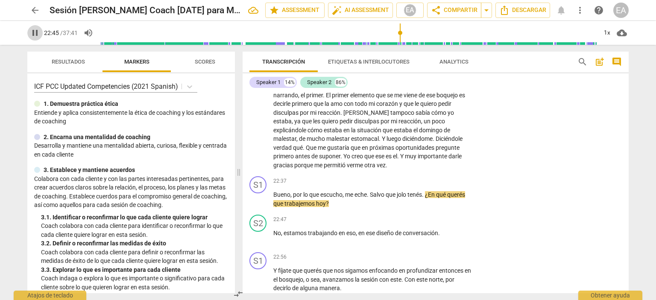
click at [35, 32] on span "pause" at bounding box center [35, 33] width 10 height 10
type input "1366"
click at [424, 177] on div "+ Add competency" at bounding box center [442, 181] width 51 height 9
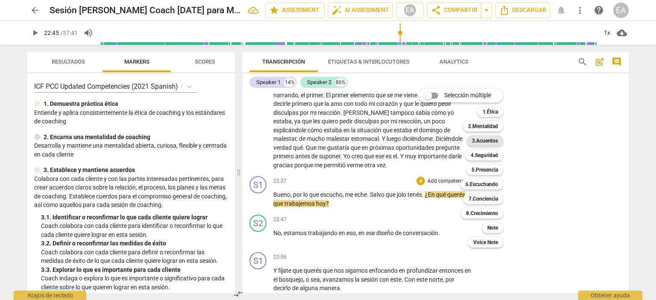
click at [489, 138] on b "3.Acuerdos" at bounding box center [485, 141] width 26 height 10
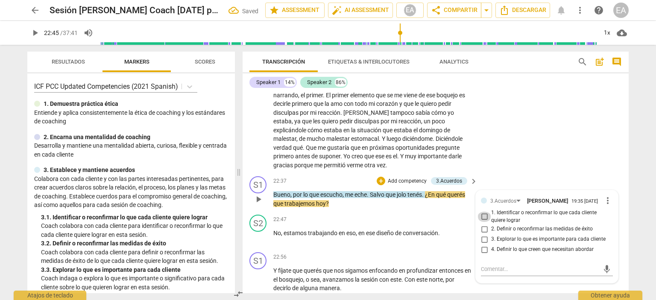
click at [482, 212] on input "1. Identificar o reconfirmar lo que cada cliente quiere lograr" at bounding box center [485, 217] width 14 height 10
checkbox input "true"
click at [622, 148] on div "S2 play_arrow pause 21:06 + Add competency keyboard_arrow_right Primero , ya me…" at bounding box center [436, 119] width 386 height 109
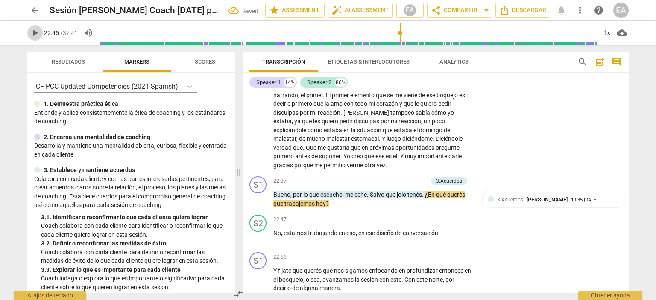
click at [34, 33] on span "play_arrow" at bounding box center [35, 33] width 10 height 10
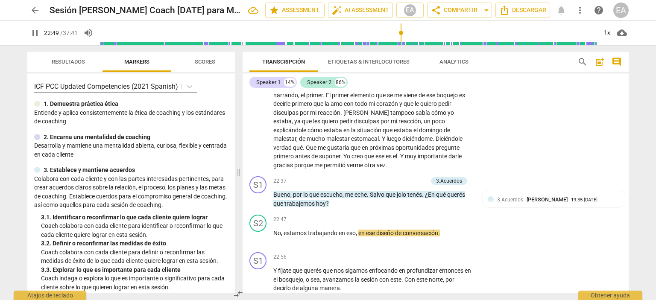
scroll to position [2639, 0]
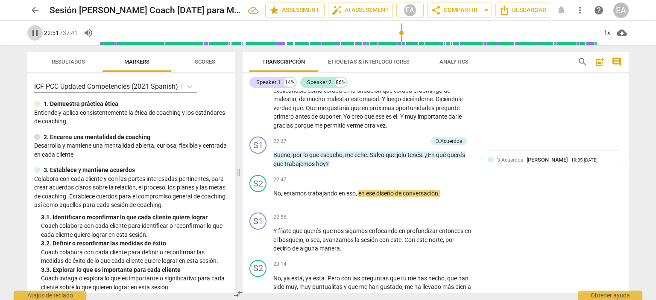
click at [35, 32] on span "pause" at bounding box center [35, 33] width 10 height 10
click at [35, 34] on span "play_arrow" at bounding box center [35, 33] width 10 height 10
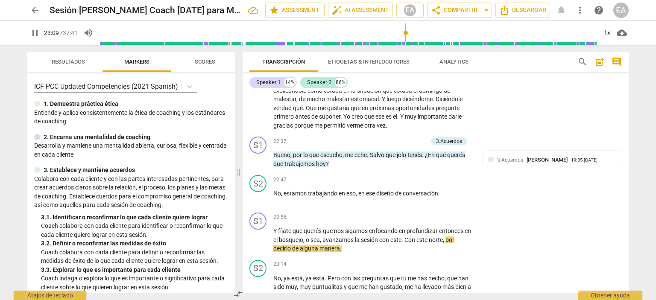
click at [34, 33] on span "pause" at bounding box center [35, 33] width 10 height 10
type input "1390"
click at [446, 214] on p "Add competency" at bounding box center [447, 218] width 41 height 8
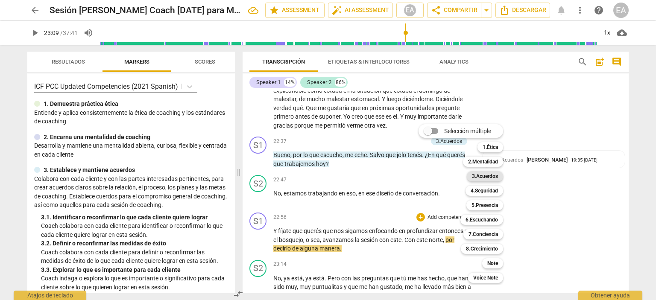
click at [484, 173] on b "3.Acuerdos" at bounding box center [485, 176] width 26 height 10
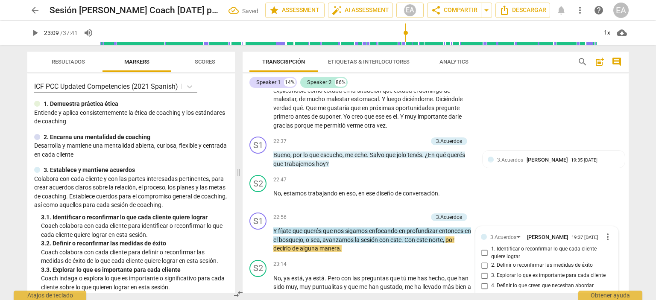
scroll to position [2644, 0]
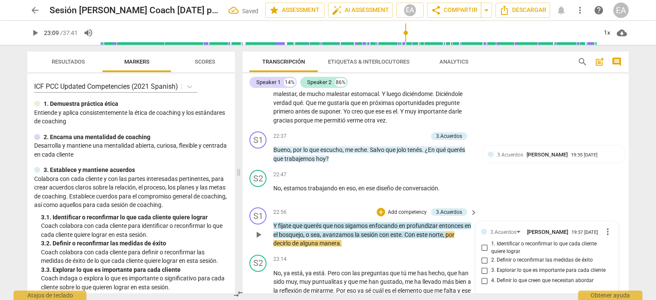
click at [482, 243] on input "1. Identificar o reconfirmar lo que cada cliente quiere lograr" at bounding box center [485, 248] width 14 height 10
checkbox input "true"
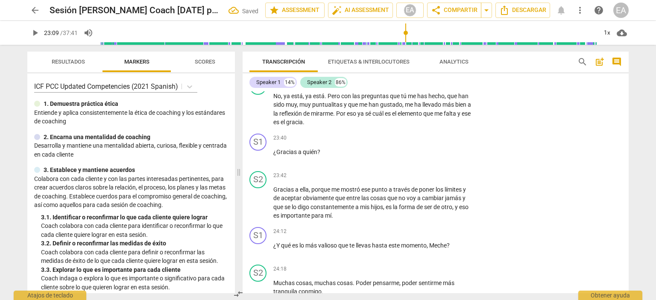
drag, startPoint x: 630, startPoint y: 219, endPoint x: 629, endPoint y: 212, distance: 7.4
click at [629, 212] on div "Transcripción Etiquetas & Interlocutores Analytics search post_add comment Spea…" at bounding box center [437, 173] width 397 height 256
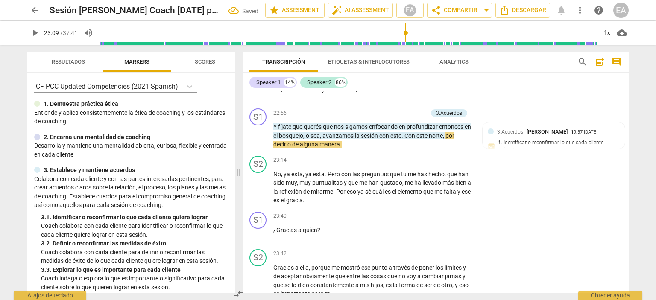
scroll to position [2752, 0]
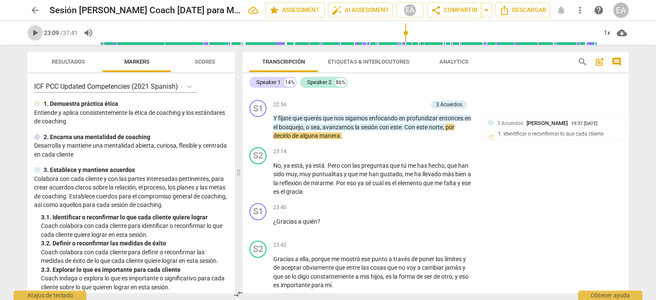
click at [38, 34] on span "play_arrow" at bounding box center [35, 33] width 10 height 10
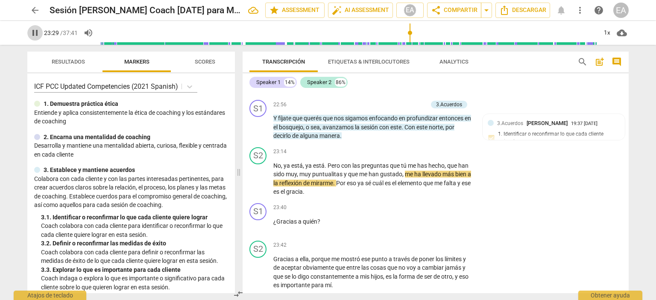
click at [34, 34] on span "pause" at bounding box center [35, 33] width 10 height 10
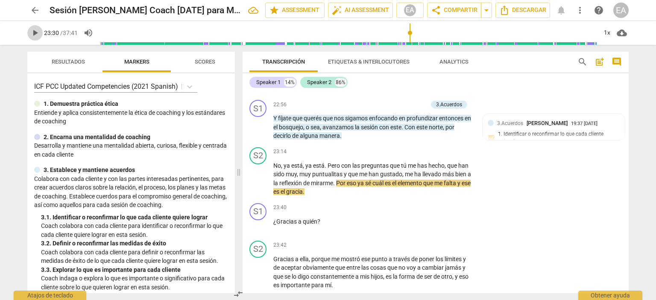
click at [34, 34] on span "play_arrow" at bounding box center [35, 33] width 10 height 10
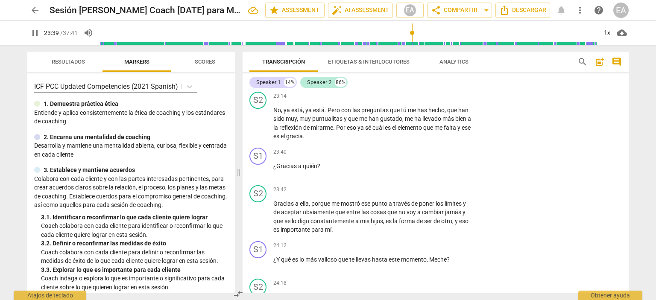
scroll to position [2824, 0]
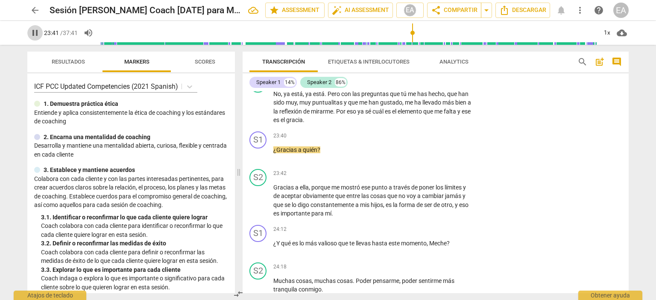
click at [34, 34] on span "pause" at bounding box center [35, 33] width 10 height 10
type input "1422"
click at [441, 132] on p "Add competency" at bounding box center [447, 136] width 41 height 8
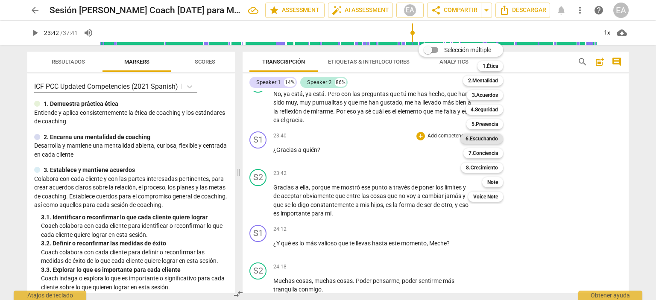
click at [488, 138] on b "6.Escuchando" at bounding box center [482, 139] width 32 height 10
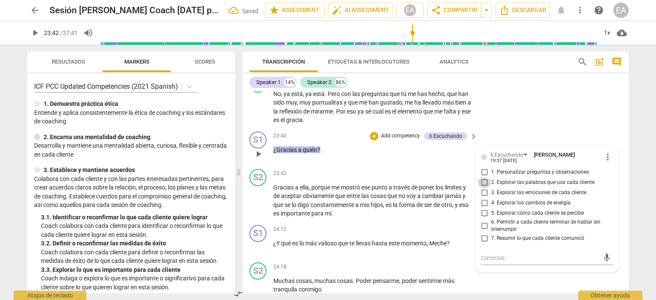
click at [485, 178] on input "2. Explorar las palabras que usa cada cliente" at bounding box center [485, 183] width 14 height 10
checkbox input "true"
click at [626, 108] on div "S2 play_arrow pause 23:14 + Add competency keyboard_arrow_right No , ya está , …" at bounding box center [436, 100] width 386 height 56
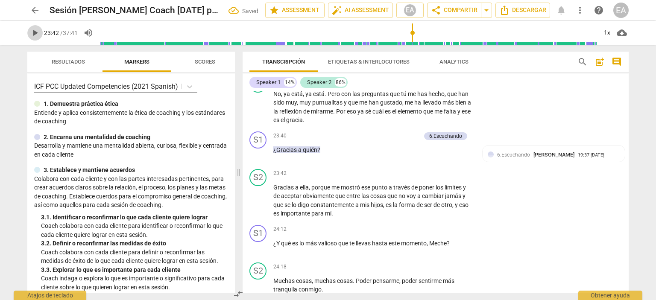
click at [31, 32] on span "play_arrow" at bounding box center [35, 33] width 10 height 10
click at [36, 35] on span "pause" at bounding box center [35, 33] width 10 height 10
type input "1457"
click at [449, 226] on p "Add competency" at bounding box center [447, 230] width 41 height 8
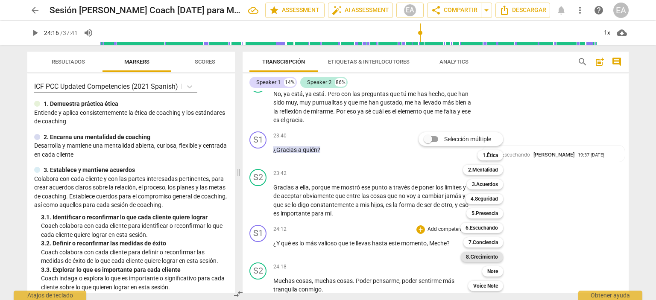
click at [486, 256] on b "8.Сrecimiento" at bounding box center [482, 257] width 32 height 10
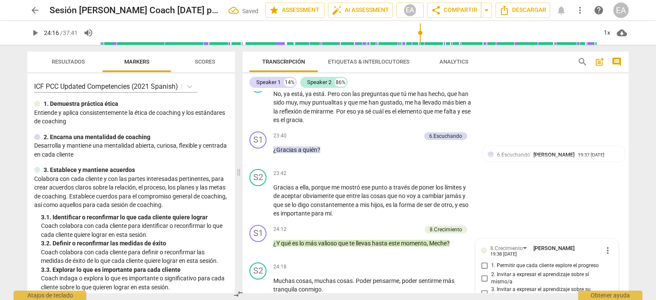
scroll to position [3009, 0]
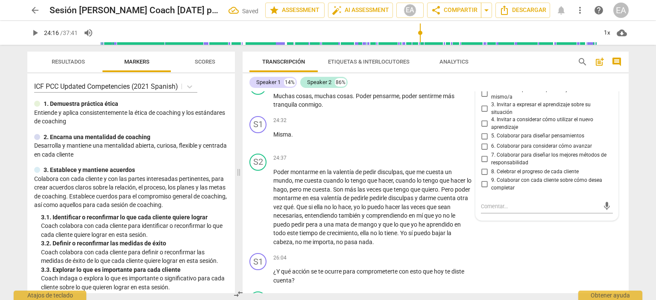
click at [612, 176] on div "8.Сrecimiento [PERSON_NAME] 19:38 [DATE] more_vert 1. Permitir que cada cliente…" at bounding box center [547, 137] width 142 height 166
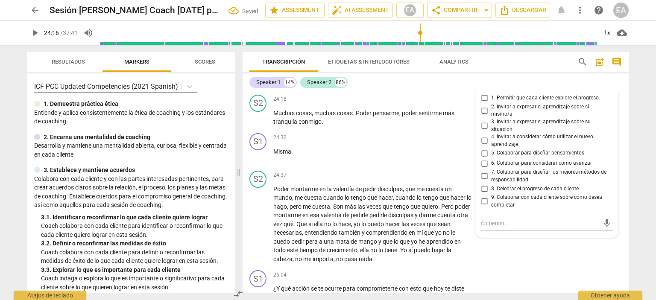
scroll to position [2975, 0]
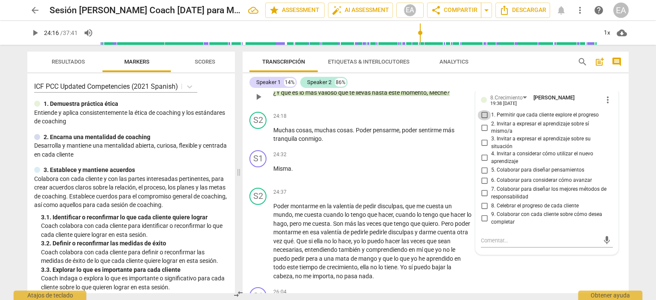
click at [483, 110] on input "1. Permitir que cada cliente explore el progreso" at bounding box center [485, 115] width 14 height 10
checkbox input "true"
click at [621, 151] on div "S1 play_arrow pause 24:32 + Add competency keyboard_arrow_right Misma ." at bounding box center [436, 166] width 386 height 38
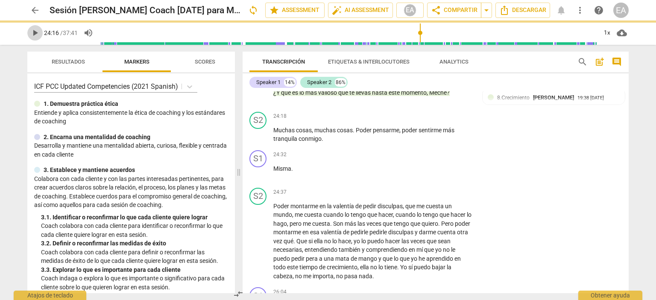
click at [35, 30] on span "play_arrow" at bounding box center [35, 33] width 10 height 10
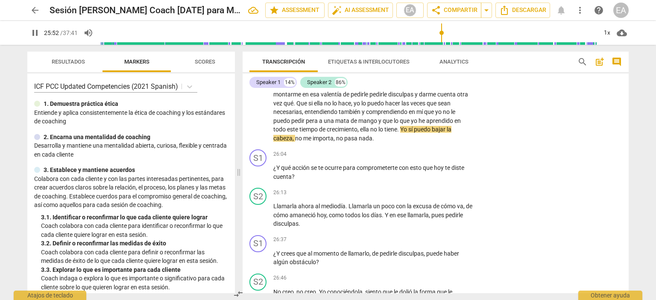
scroll to position [3121, 0]
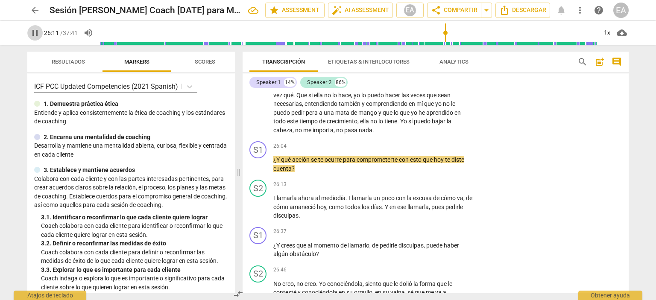
click at [33, 32] on span "pause" at bounding box center [35, 33] width 10 height 10
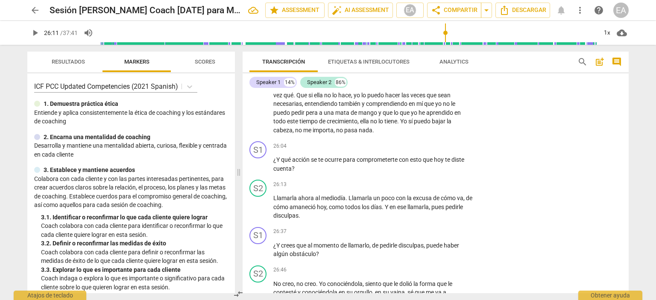
type input "1572"
click at [429, 143] on p "Add competency" at bounding box center [447, 147] width 41 height 8
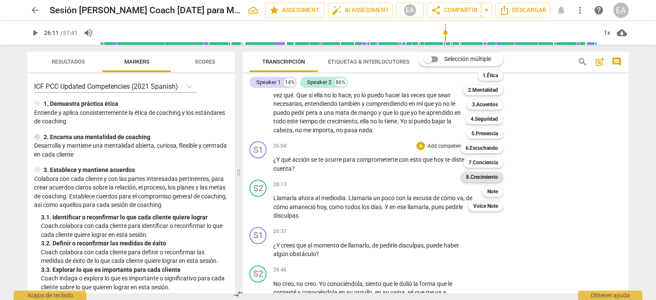
click at [485, 173] on b "8.Сrecimiento" at bounding box center [482, 177] width 32 height 10
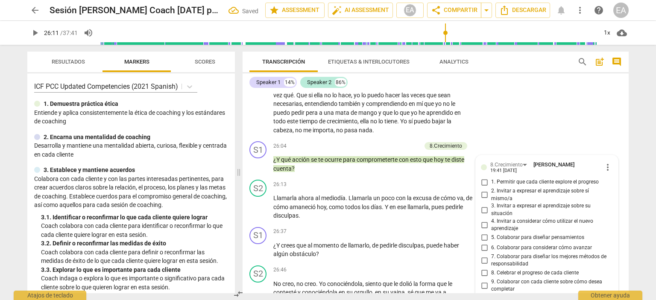
scroll to position [3124, 0]
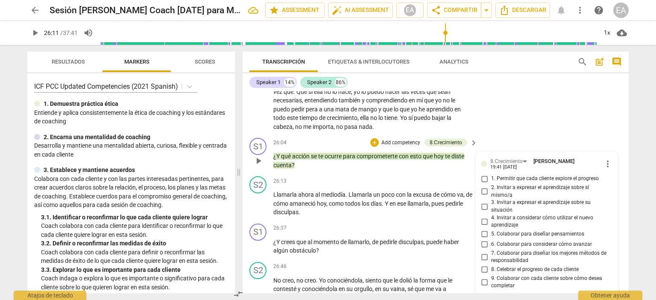
click at [482, 240] on input "6. Colaborar para considerar cómo avanzar" at bounding box center [485, 245] width 14 height 10
checkbox input "true"
click at [624, 179] on div "S2 play_arrow pause 26:13 + Add competency keyboard_arrow_right Llamarla ahora …" at bounding box center [436, 196] width 386 height 47
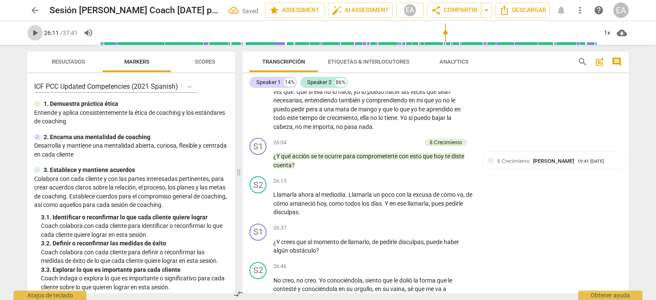
click at [36, 38] on button "play_arrow" at bounding box center [34, 32] width 15 height 15
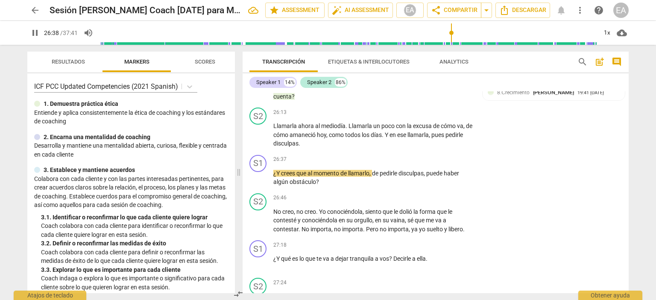
scroll to position [3201, 0]
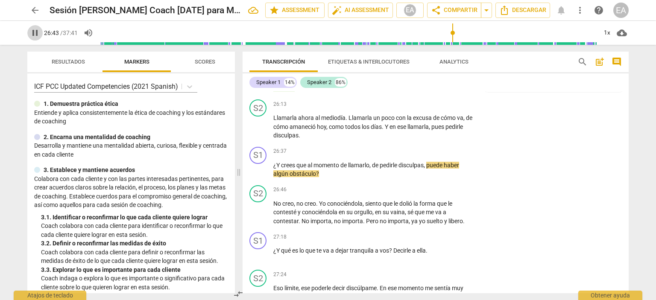
click at [33, 31] on span "pause" at bounding box center [35, 33] width 10 height 10
type input "1604"
click at [442, 148] on p "Add competency" at bounding box center [447, 152] width 41 height 8
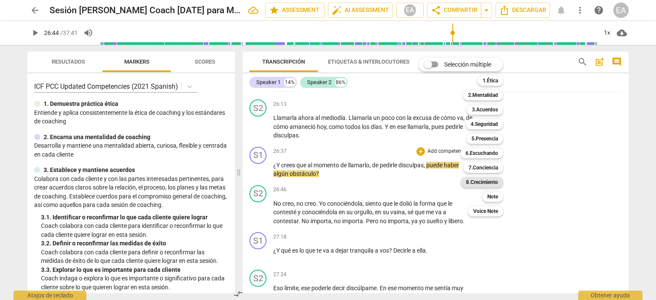
click at [487, 179] on b "8.Сrecimiento" at bounding box center [482, 182] width 32 height 10
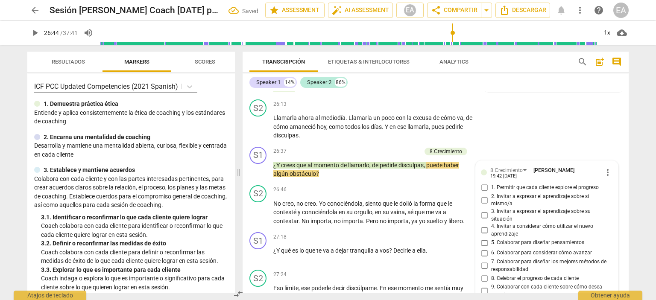
scroll to position [3307, 0]
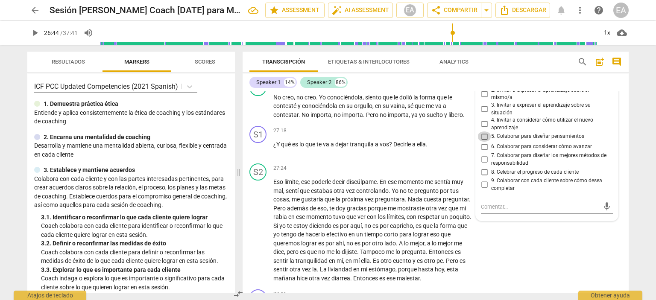
click at [484, 132] on input "5. Colaborar para diseñar pensamientos" at bounding box center [485, 137] width 14 height 10
checkbox input "true"
click at [483, 155] on input "7. Colaborar para diseñar los mejores métodos de responsabilidad" at bounding box center [485, 160] width 14 height 10
checkbox input "true"
click at [625, 203] on div "S2 play_arrow pause 27:24 + Add competency keyboard_arrow_right Eso límite , es…" at bounding box center [436, 223] width 386 height 126
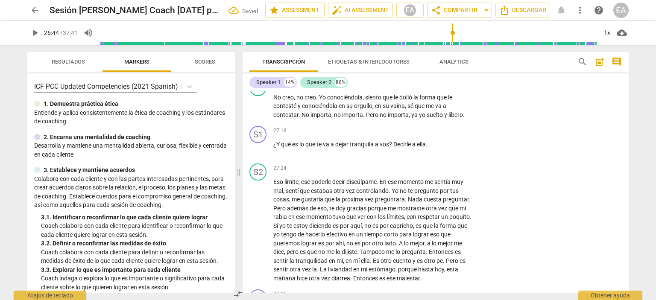
click at [34, 35] on span "play_arrow" at bounding box center [35, 33] width 10 height 10
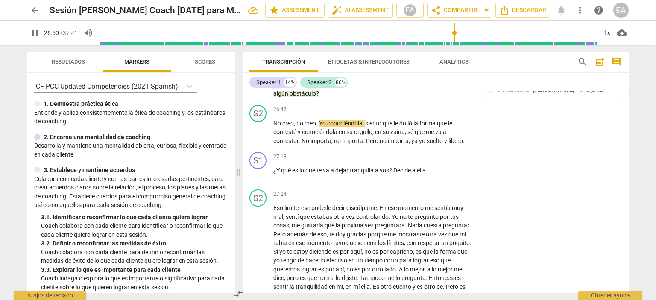
scroll to position [3257, 0]
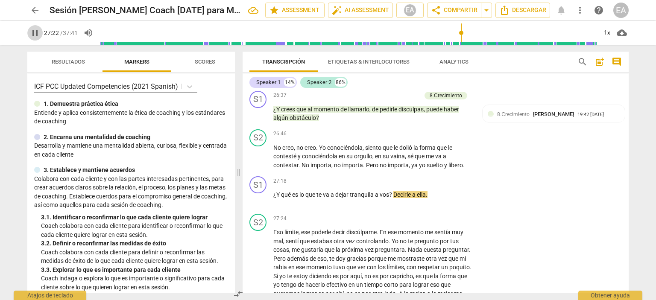
click at [34, 36] on span "pause" at bounding box center [35, 33] width 10 height 10
type input "1643"
click at [438, 178] on p "Add competency" at bounding box center [447, 182] width 41 height 8
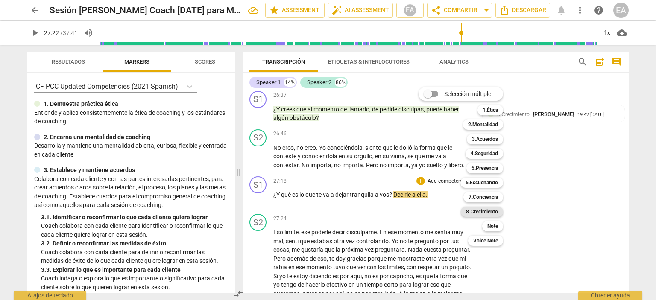
click at [496, 208] on b "8.Сrecimiento" at bounding box center [482, 212] width 32 height 10
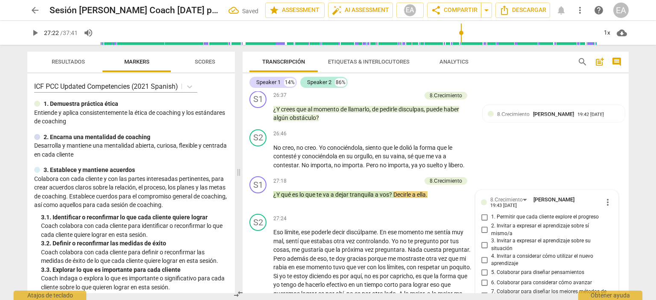
scroll to position [3393, 0]
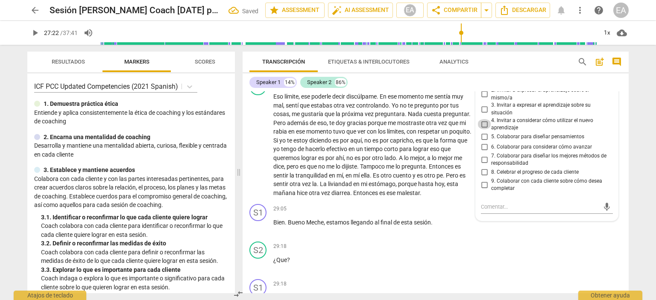
click at [483, 119] on input "4. Invitar a considerar cómo utilizar el nuevo aprendizaje" at bounding box center [485, 124] width 14 height 10
checkbox input "true"
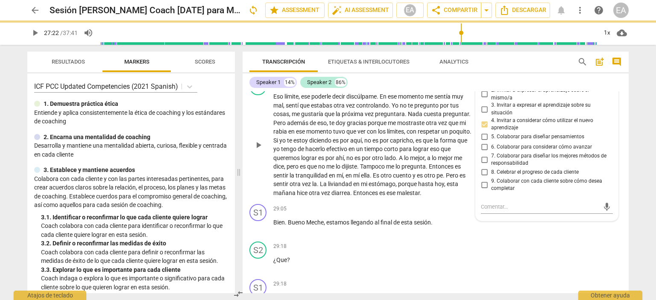
click at [623, 121] on div "S2 play_arrow pause 27:24 + Add competency keyboard_arrow_right Eso límite , es…" at bounding box center [436, 138] width 386 height 126
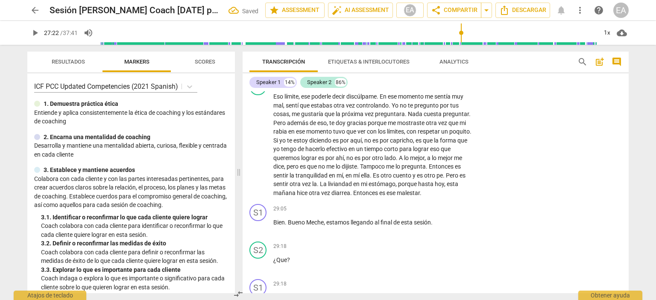
click at [32, 34] on span "play_arrow" at bounding box center [35, 33] width 10 height 10
click at [629, 235] on div "Transcripción Etiquetas & Interlocutores Analytics search post_add comment Spea…" at bounding box center [437, 173] width 397 height 256
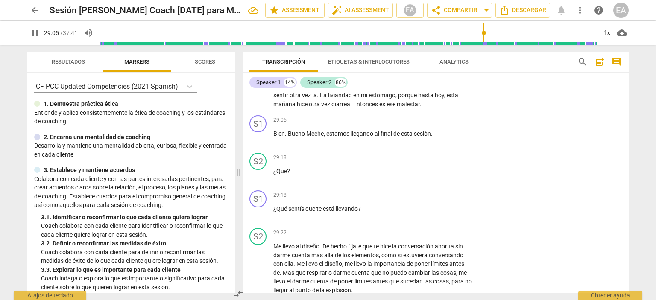
scroll to position [3490, 0]
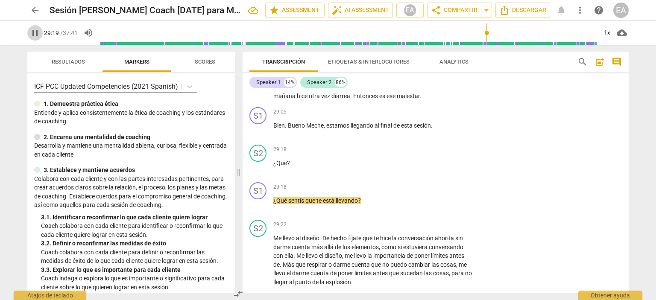
click at [36, 35] on span "pause" at bounding box center [35, 33] width 10 height 10
type input "1760"
click at [427, 184] on p "Add competency" at bounding box center [447, 188] width 41 height 8
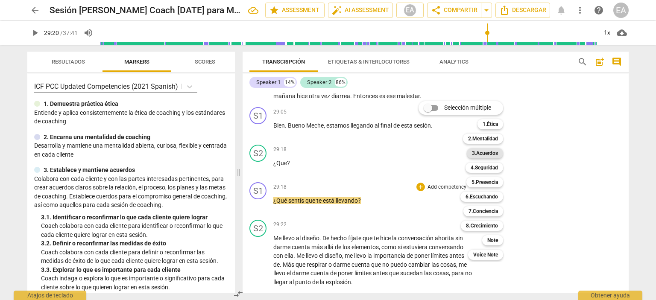
click at [482, 155] on b "3.Acuerdos" at bounding box center [485, 153] width 26 height 10
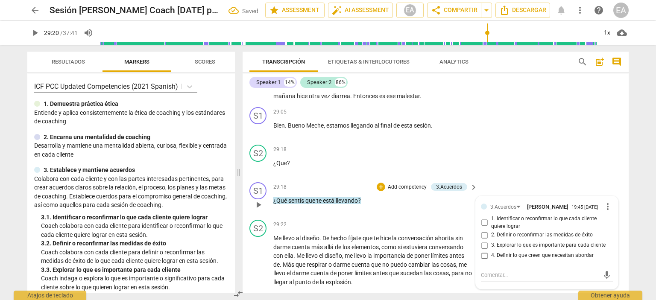
click at [535, 179] on div "S1 play_arrow pause 29:18 + Add competency 3.Acuerdos keyboard_arrow_right ¿Qué…" at bounding box center [436, 198] width 386 height 38
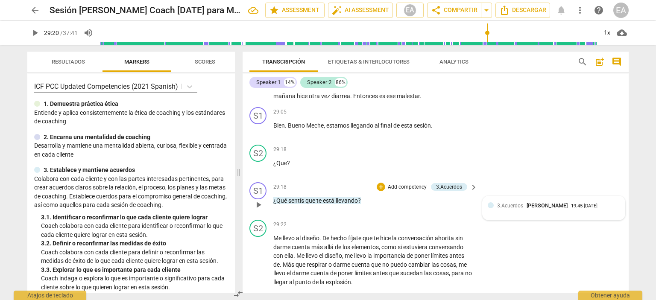
click at [503, 203] on span "3.Acuerdos" at bounding box center [510, 206] width 26 height 6
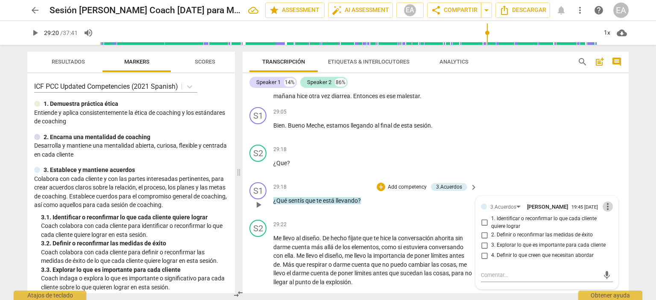
click at [604, 202] on span "more_vert" at bounding box center [608, 207] width 10 height 10
click at [607, 212] on li "Borrar" at bounding box center [615, 218] width 30 height 16
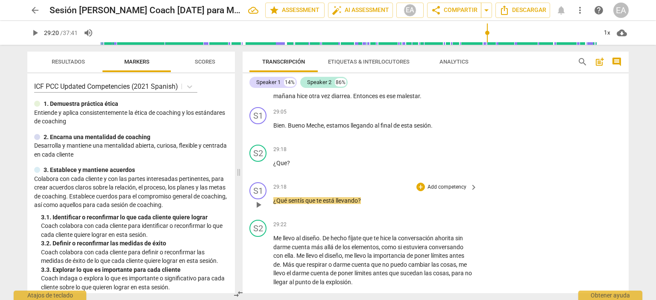
click at [445, 184] on p "Add competency" at bounding box center [447, 188] width 41 height 8
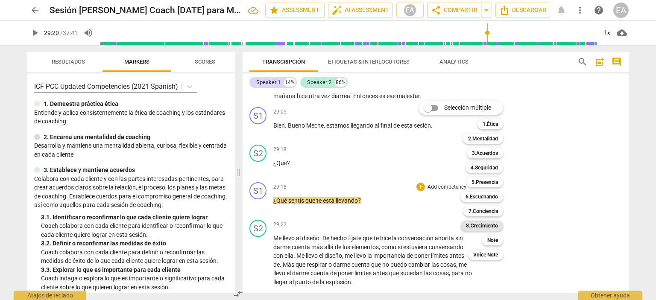
click at [488, 223] on b "8.Сrecimiento" at bounding box center [482, 226] width 32 height 10
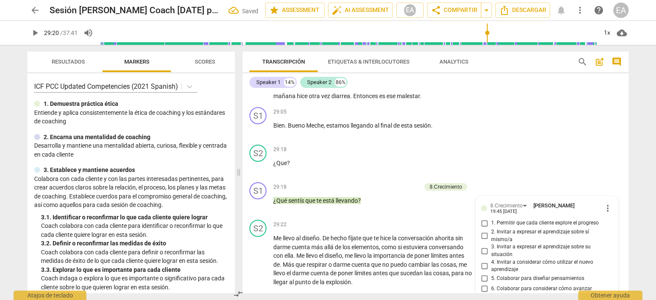
scroll to position [3639, 0]
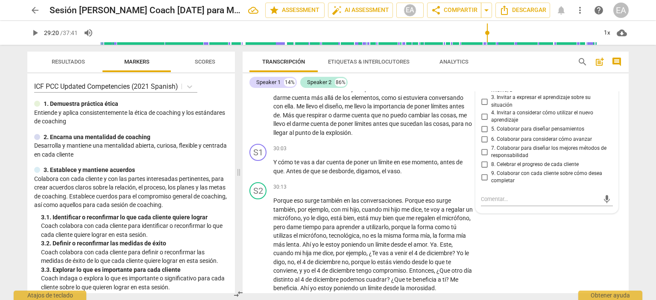
click at [532, 112] on span "4. Invitar a considerar cómo utilizar el nuevo aprendizaje" at bounding box center [550, 116] width 118 height 15
click at [491, 112] on input "4. Invitar a considerar cómo utilizar el nuevo aprendizaje" at bounding box center [485, 117] width 14 height 10
click at [482, 112] on input "4. Invitar a considerar cómo utilizar el nuevo aprendizaje" at bounding box center [485, 117] width 14 height 10
checkbox input "false"
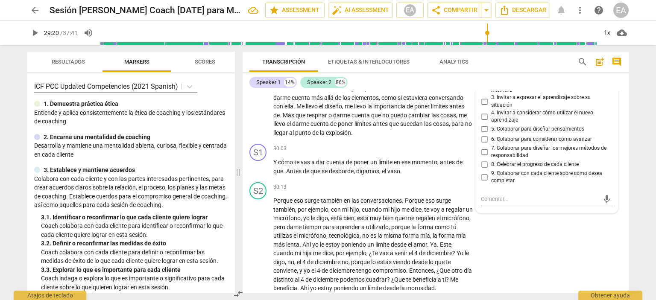
click at [609, 111] on div "4. Invitar a considerar cómo utilizar el nuevo aprendizaje" at bounding box center [547, 116] width 132 height 15
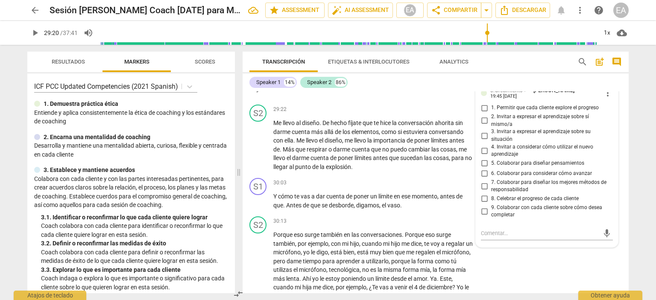
scroll to position [3588, 0]
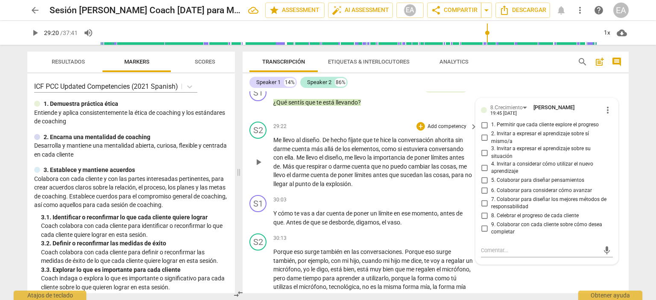
click at [622, 162] on div "S2 play_arrow pause 29:22 + Add competency keyboard_arrow_right Me llevo al dis…" at bounding box center [436, 154] width 386 height 73
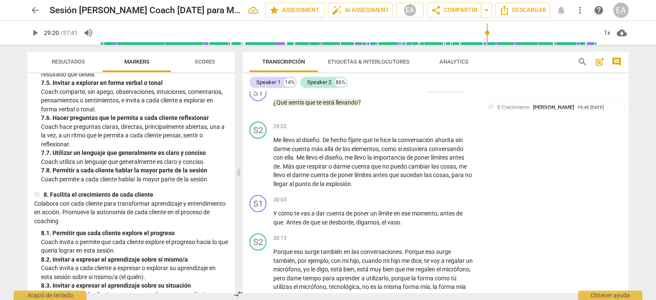
scroll to position [1020, 0]
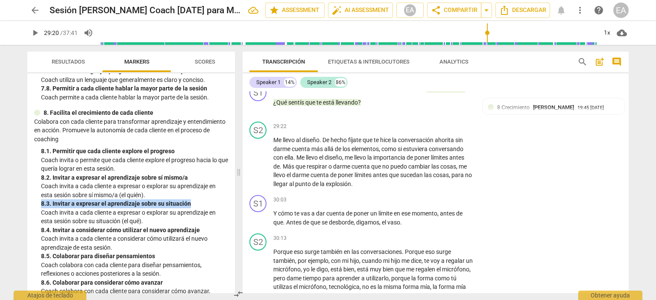
click at [232, 253] on div "ICF PCC Updated Competencies (2021 Spanish) 1. Demuestra práctica ética Entie…" at bounding box center [131, 183] width 208 height 220
click at [604, 107] on div "8.Сrecimiento [PERSON_NAME] 19:45 [DATE]" at bounding box center [554, 109] width 132 height 13
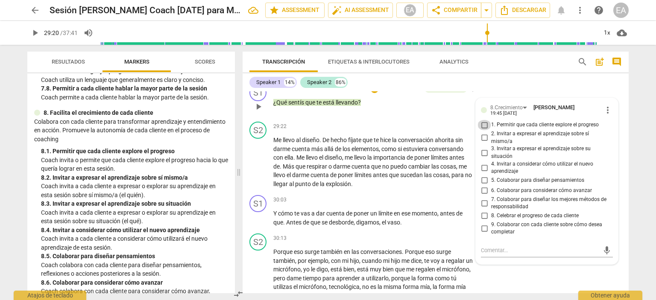
click at [484, 120] on input "1. Permitir que cada cliente explore el progreso" at bounding box center [485, 125] width 14 height 10
checkbox input "true"
click at [622, 127] on div "S2 play_arrow pause 29:22 + Add competency keyboard_arrow_right Me llevo al dis…" at bounding box center [436, 154] width 386 height 73
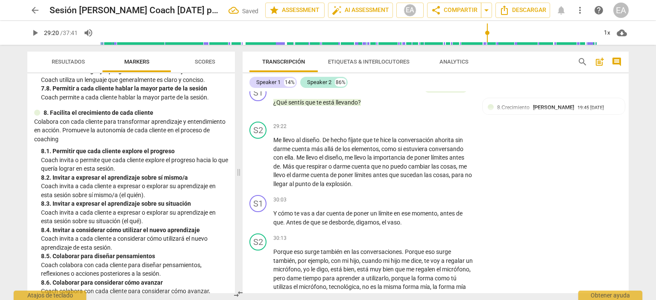
click at [34, 32] on span "play_arrow" at bounding box center [35, 33] width 10 height 10
click at [36, 33] on span "pause" at bounding box center [35, 33] width 10 height 10
click at [37, 33] on span "play_arrow" at bounding box center [35, 33] width 10 height 10
click at [34, 32] on span "pause" at bounding box center [35, 33] width 10 height 10
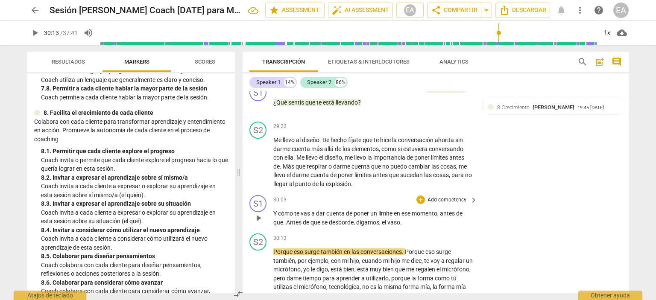
click at [457, 197] on p "Add competency" at bounding box center [447, 201] width 41 height 8
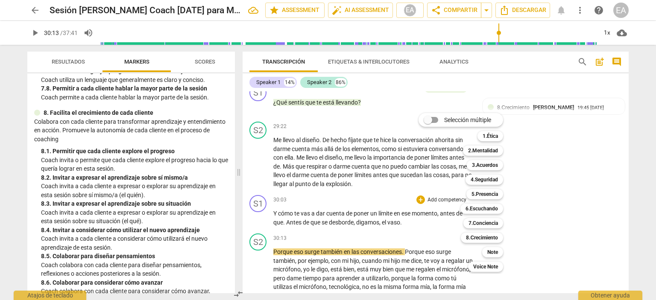
click at [561, 175] on div at bounding box center [328, 150] width 656 height 300
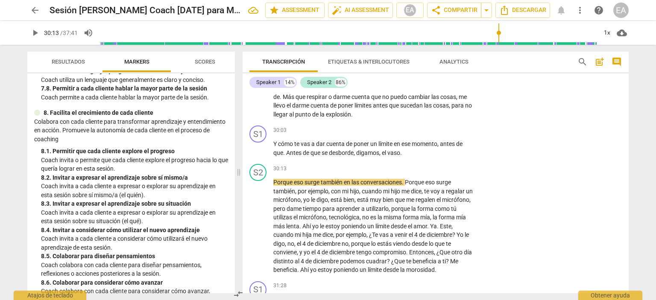
scroll to position [3682, 0]
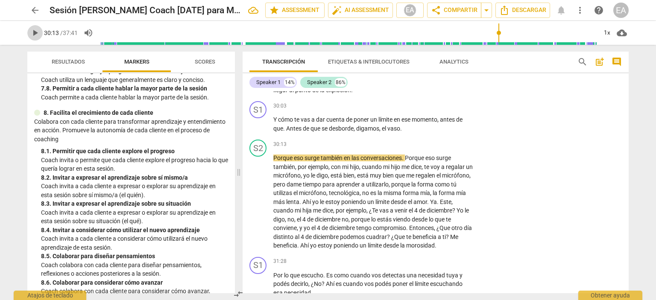
click at [38, 33] on span "play_arrow" at bounding box center [35, 33] width 10 height 10
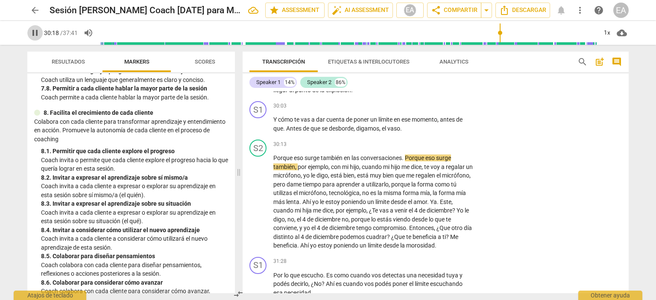
click at [38, 33] on span "pause" at bounding box center [35, 33] width 10 height 10
click at [38, 33] on span "play_arrow" at bounding box center [35, 33] width 10 height 10
click at [36, 30] on span "pause" at bounding box center [35, 33] width 10 height 10
click at [36, 30] on span "play_arrow" at bounding box center [35, 33] width 10 height 10
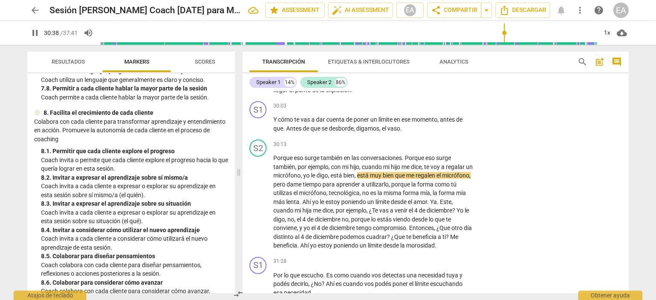
click at [36, 30] on span "pause" at bounding box center [35, 33] width 10 height 10
click at [36, 30] on span "play_arrow" at bounding box center [35, 33] width 10 height 10
click at [36, 30] on span "pause" at bounding box center [35, 33] width 10 height 10
click at [36, 30] on span "play_arrow" at bounding box center [35, 33] width 10 height 10
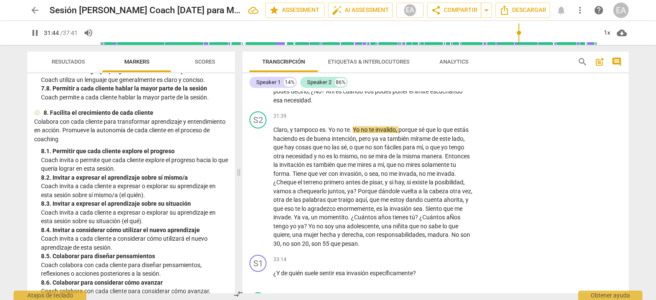
scroll to position [3883, 0]
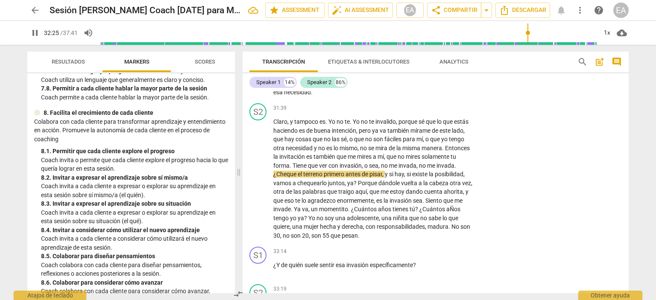
click at [36, 32] on span "pause" at bounding box center [35, 33] width 10 height 10
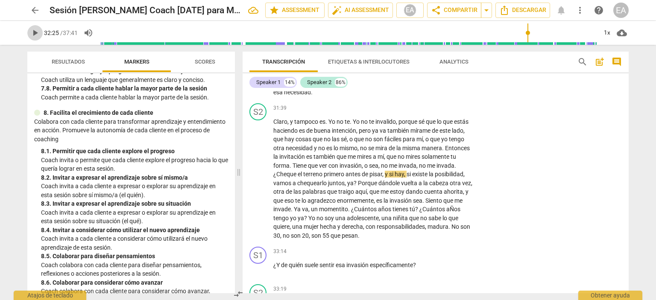
click at [36, 32] on span "play_arrow" at bounding box center [35, 33] width 10 height 10
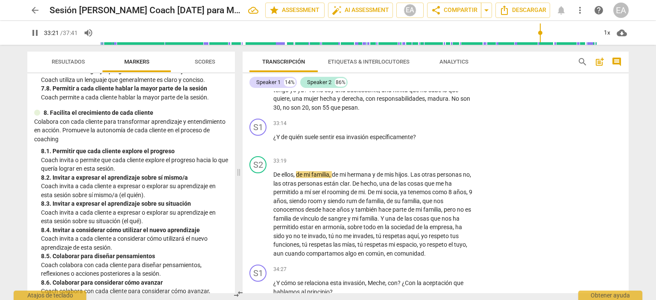
scroll to position [4036, 0]
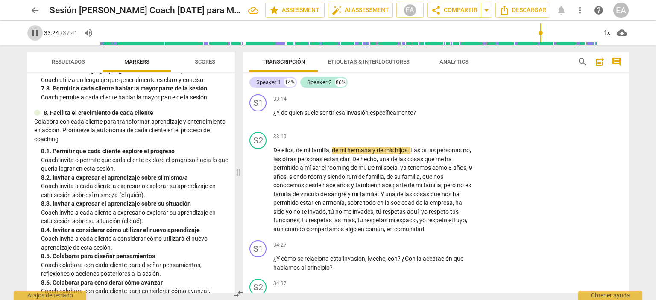
click at [32, 27] on button "pause" at bounding box center [34, 32] width 15 height 15
type input "2004"
click at [448, 97] on p "Add competency" at bounding box center [447, 100] width 41 height 8
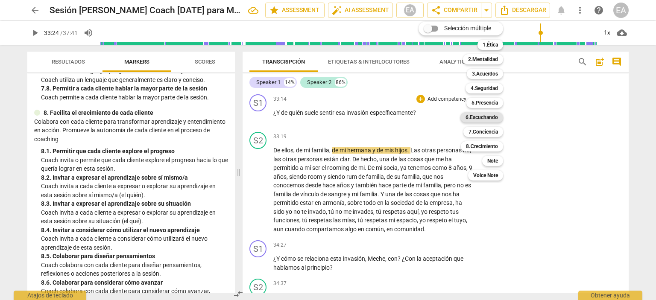
click at [485, 112] on b "6.Escuchando" at bounding box center [482, 117] width 32 height 10
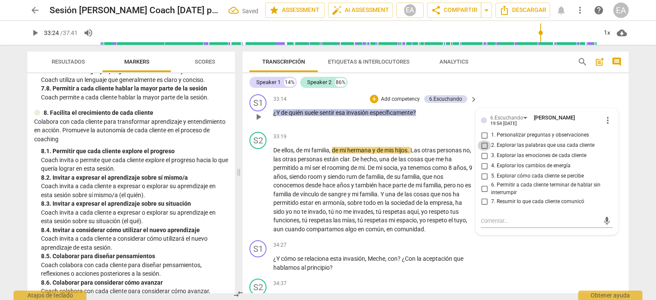
click at [484, 147] on input "2. Explorar las palabras que usa cada cliente" at bounding box center [485, 146] width 14 height 10
checkbox input "true"
click at [625, 133] on div "S2 play_arrow pause 33:19 + Add competency keyboard_arrow_right De ellos , de m…" at bounding box center [436, 183] width 386 height 109
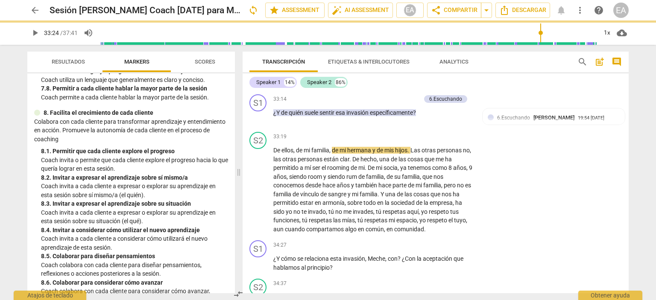
click at [34, 34] on span "play_arrow" at bounding box center [35, 33] width 10 height 10
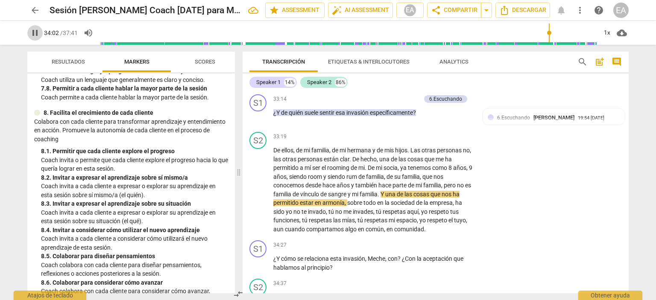
click at [35, 33] on span "pause" at bounding box center [35, 33] width 10 height 10
click at [33, 33] on span "play_arrow" at bounding box center [35, 33] width 10 height 10
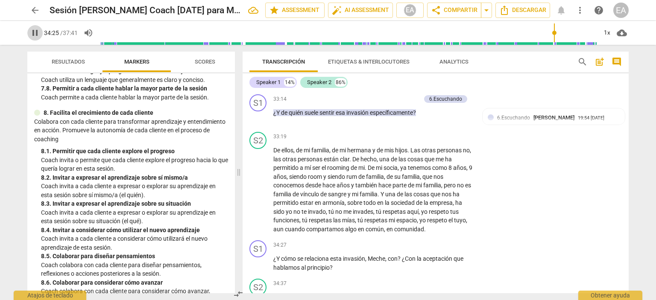
click at [36, 32] on span "pause" at bounding box center [35, 33] width 10 height 10
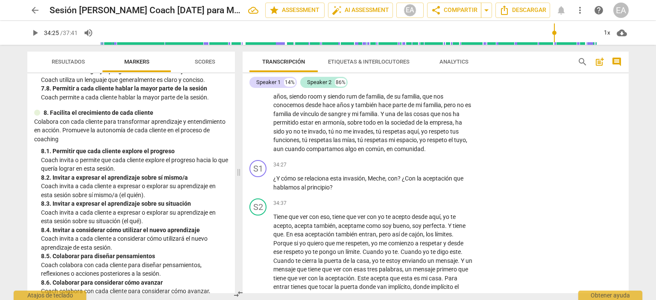
scroll to position [4147, 0]
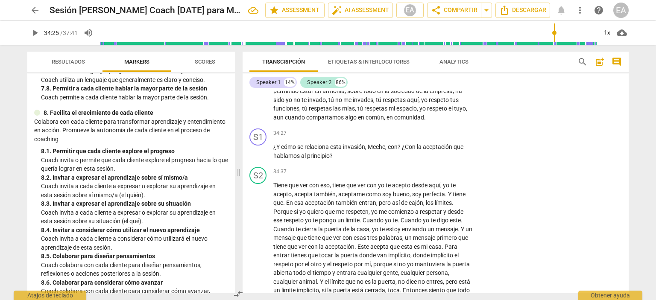
click at [35, 33] on span "play_arrow" at bounding box center [35, 33] width 10 height 10
click at [36, 32] on span "pause" at bounding box center [35, 33] width 10 height 10
click at [32, 34] on span "play_arrow" at bounding box center [35, 33] width 10 height 10
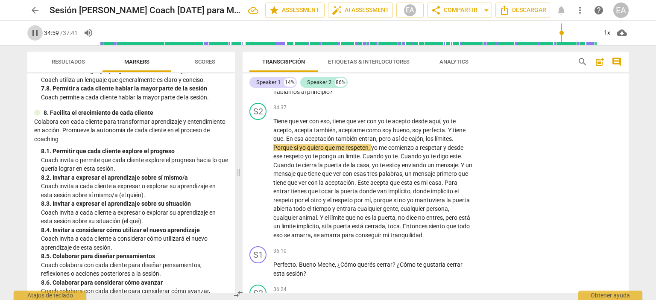
click at [36, 35] on span "pause" at bounding box center [35, 33] width 10 height 10
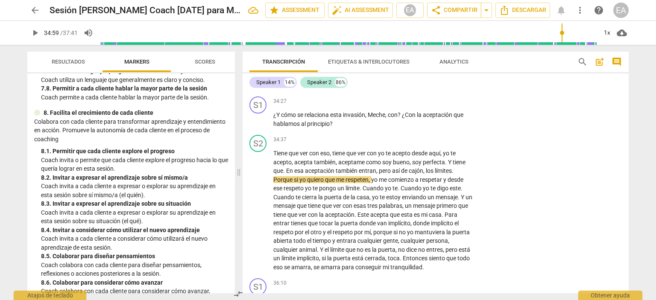
scroll to position [4156, 0]
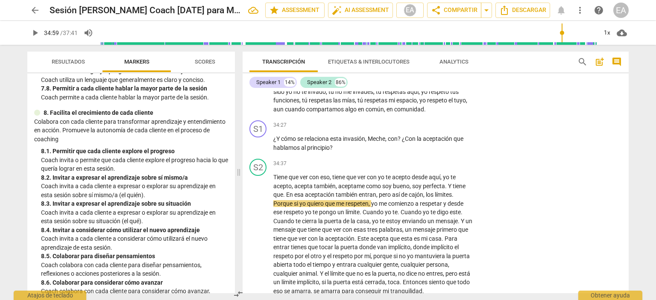
type input "2100"
click at [31, 32] on span "play_arrow" at bounding box center [35, 33] width 10 height 10
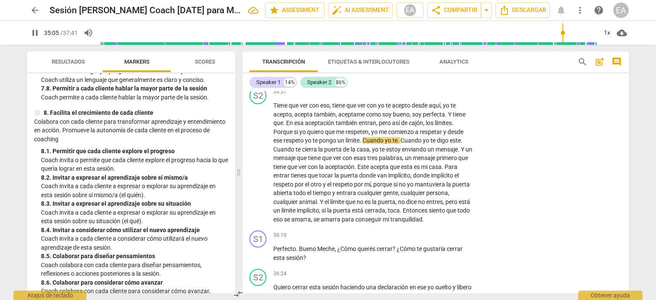
scroll to position [4228, 0]
click at [35, 34] on span "pause" at bounding box center [35, 33] width 10 height 10
click at [35, 34] on span "play_arrow" at bounding box center [35, 33] width 10 height 10
click at [36, 32] on span "pause" at bounding box center [35, 33] width 10 height 10
click at [36, 32] on span "play_arrow" at bounding box center [35, 33] width 10 height 10
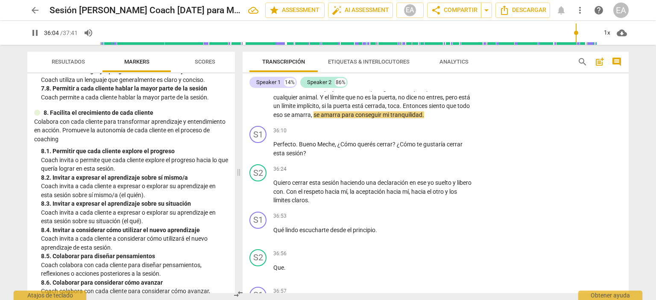
scroll to position [4348, 0]
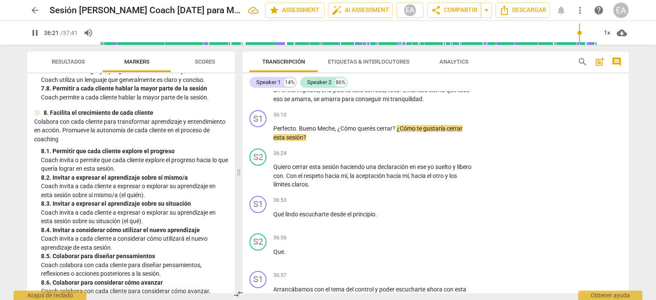
click at [34, 35] on span "pause" at bounding box center [35, 33] width 10 height 10
type input "2181"
click at [435, 119] on p "Add competency" at bounding box center [447, 116] width 41 height 8
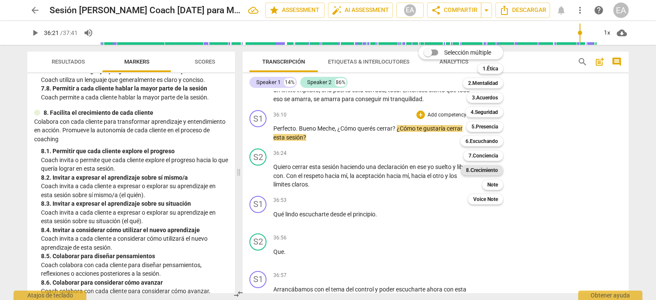
click at [487, 169] on b "8.Сrecimiento" at bounding box center [482, 170] width 32 height 10
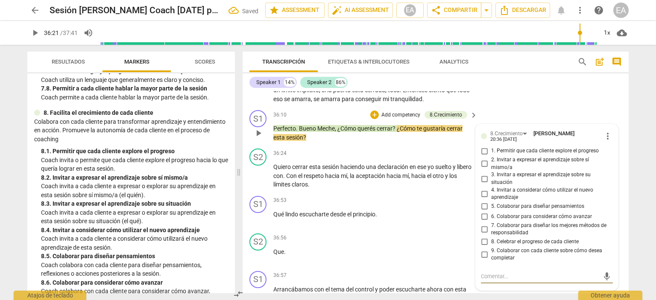
click at [483, 260] on input "9. Colaborar con cada cliente sobre cómo desea completar" at bounding box center [485, 255] width 14 height 10
checkbox input "true"
click at [624, 203] on div "S1 play_arrow pause 36:53 + Add competency keyboard_arrow_right Qué lindo escuc…" at bounding box center [436, 212] width 386 height 38
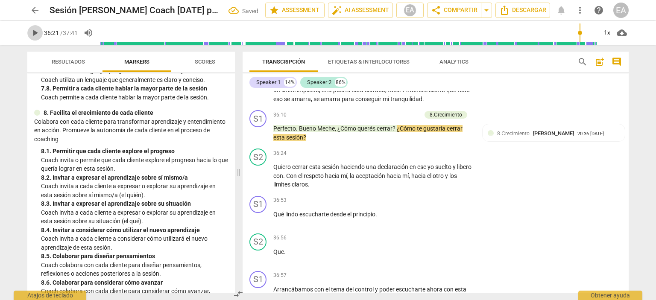
click at [34, 32] on span "play_arrow" at bounding box center [35, 33] width 10 height 10
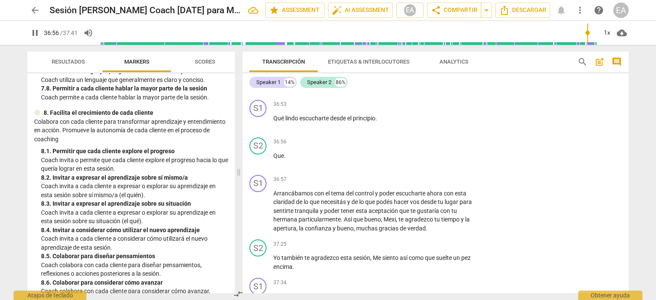
scroll to position [4509, 0]
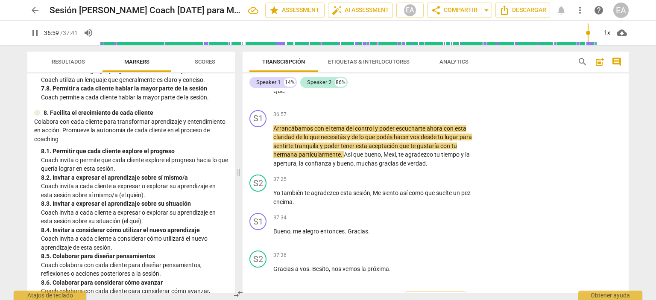
click at [39, 38] on span "pause" at bounding box center [35, 33] width 10 height 10
click at [39, 38] on span "play_arrow" at bounding box center [35, 33] width 10 height 10
click at [39, 38] on span "pause" at bounding box center [35, 33] width 10 height 10
click at [39, 38] on span "play_arrow" at bounding box center [35, 33] width 10 height 10
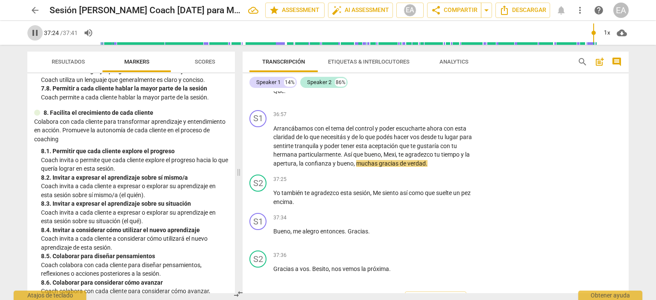
click at [36, 34] on span "pause" at bounding box center [35, 33] width 10 height 10
type input "2245"
click at [435, 119] on p "Add competency" at bounding box center [447, 115] width 41 height 8
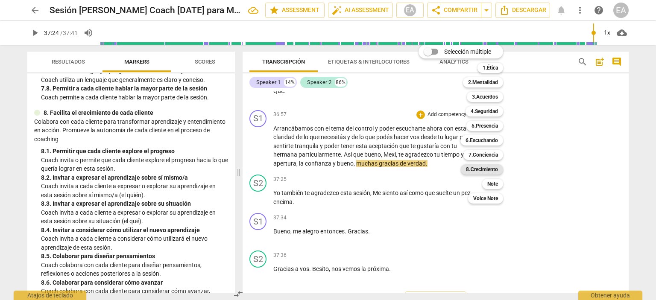
click at [490, 165] on b "8.Сrecimiento" at bounding box center [482, 170] width 32 height 10
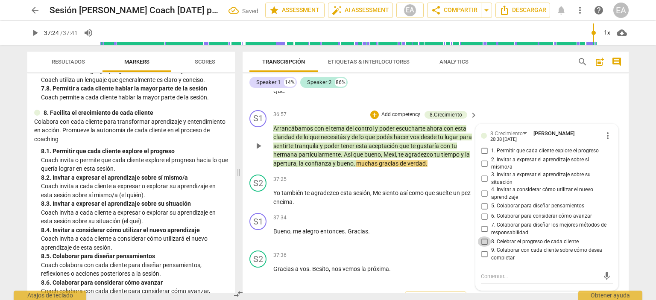
click at [482, 247] on input "8. Celebrar el progreso de cada cliente" at bounding box center [485, 242] width 14 height 10
checkbox input "true"
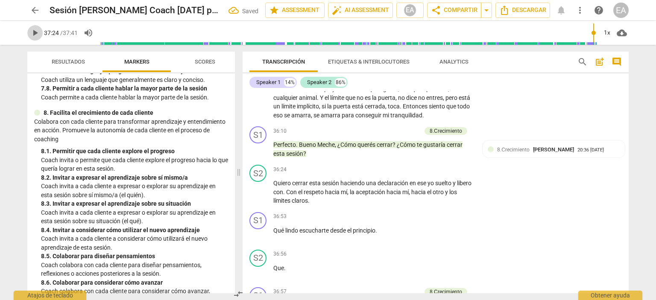
click at [30, 30] on span "play_arrow" at bounding box center [35, 33] width 10 height 10
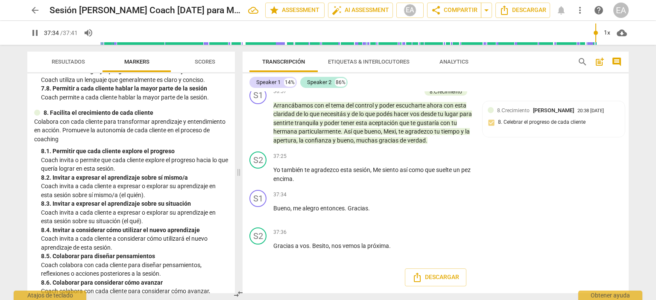
scroll to position [4541, 0]
type input "2261"
click at [36, 12] on span "arrow_back" at bounding box center [35, 10] width 10 height 10
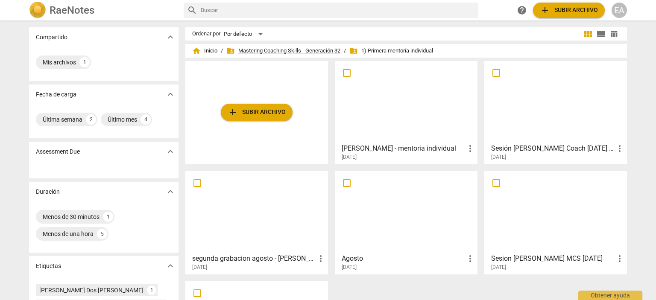
click at [298, 49] on span "folder_shared Mastering Coaching Skills - Generación 32" at bounding box center [283, 51] width 114 height 9
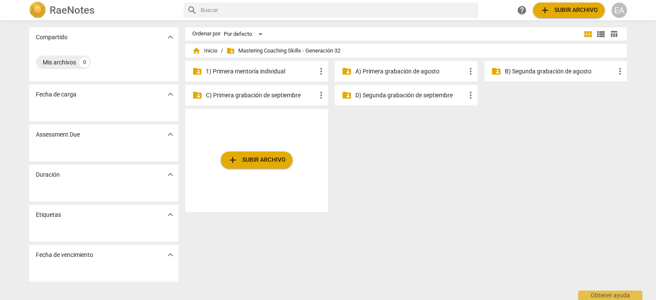
click at [275, 97] on p "C) Primera grabación de septiembre" at bounding box center [261, 95] width 110 height 9
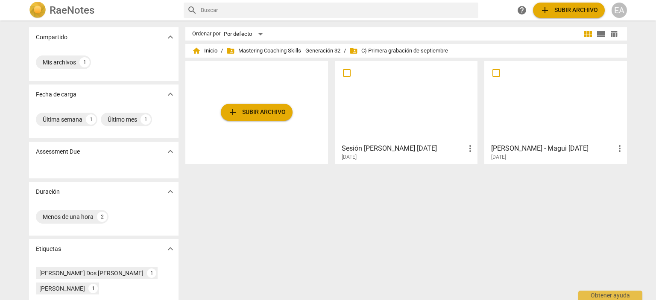
click at [412, 102] on div at bounding box center [406, 102] width 137 height 76
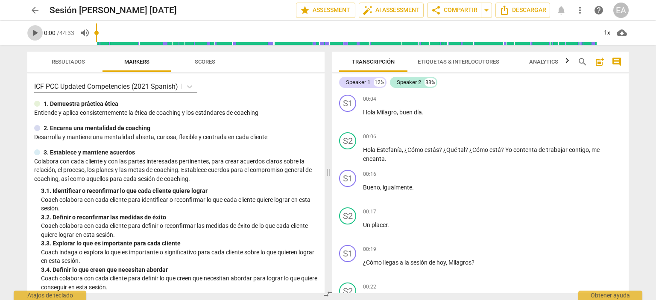
click at [34, 34] on span "play_arrow" at bounding box center [35, 33] width 10 height 10
click at [583, 32] on input "range" at bounding box center [349, 32] width 498 height 27
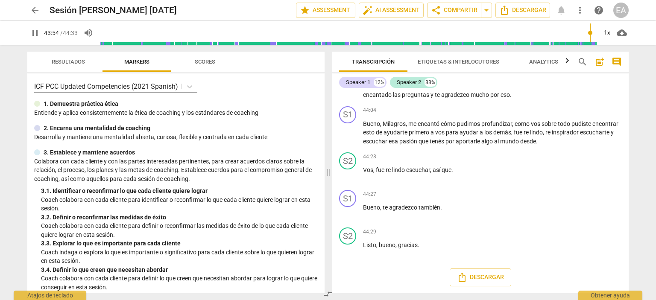
click at [590, 37] on input "range" at bounding box center [349, 32] width 498 height 27
click at [36, 32] on span "play_arrow" at bounding box center [35, 33] width 10 height 10
click at [36, 32] on span "pause" at bounding box center [35, 33] width 10 height 10
type input "1"
click at [36, 7] on span "arrow_back" at bounding box center [35, 10] width 10 height 10
